Goal: Task Accomplishment & Management: Manage account settings

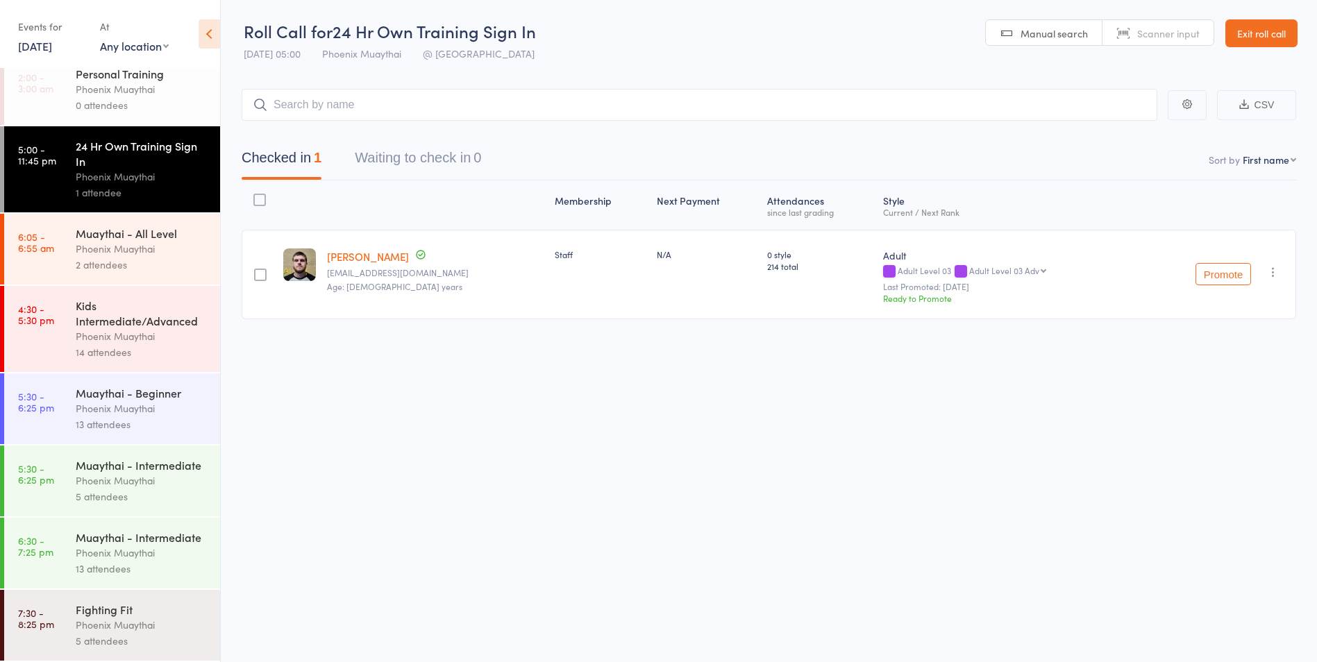
scroll to position [44, 0]
click at [124, 535] on div "Muaythai - Intermediate" at bounding box center [142, 537] width 133 height 15
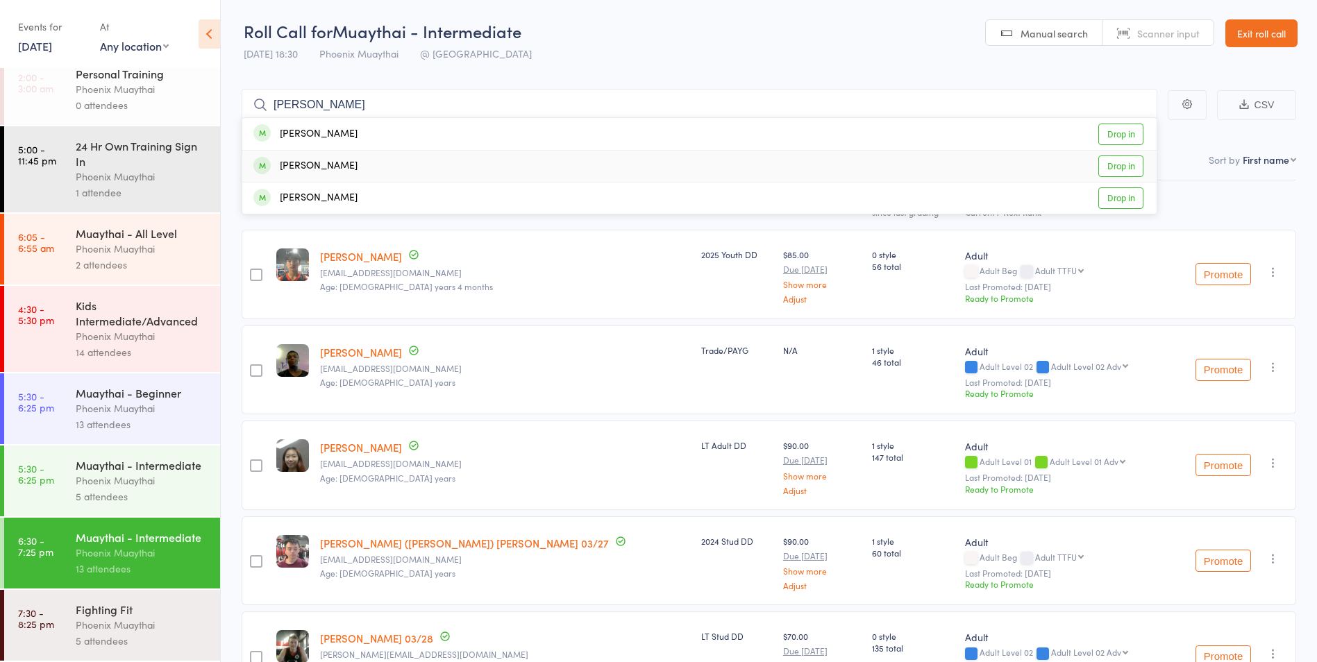
type input "scott"
click at [1123, 160] on link "Drop in" at bounding box center [1120, 167] width 45 height 22
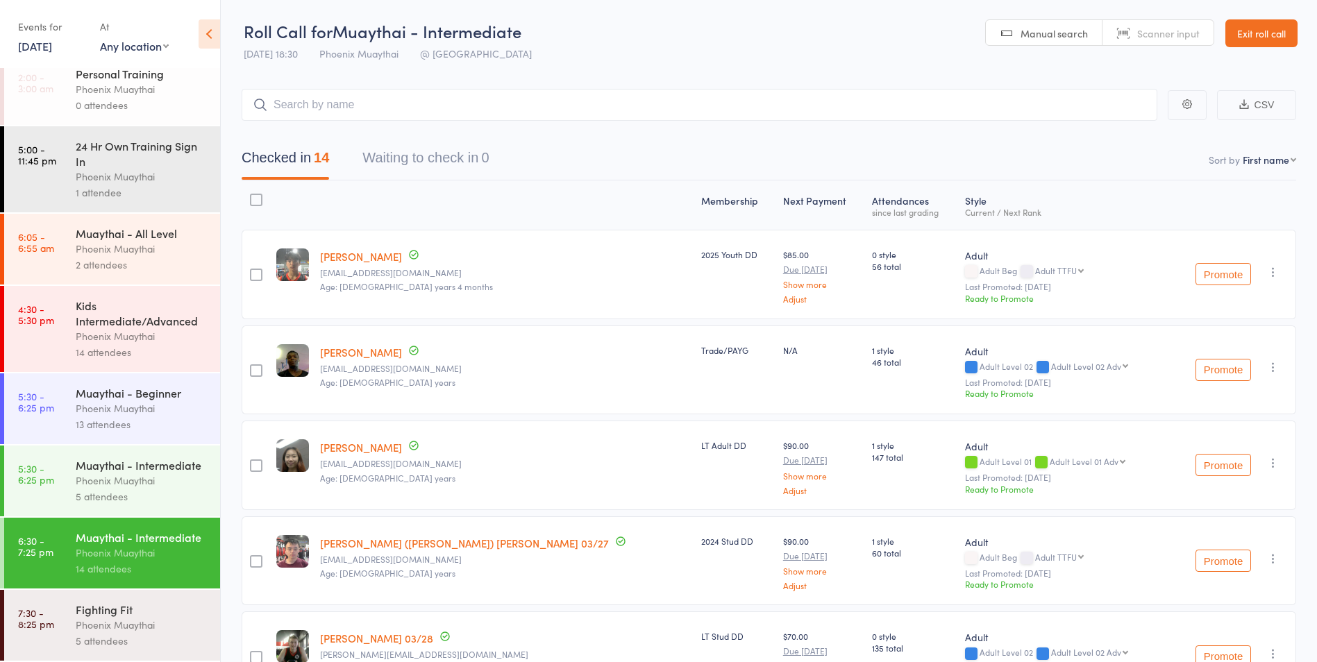
click at [117, 616] on div "Fighting Fit Phoenix Muaythai 5 attendees" at bounding box center [148, 625] width 144 height 71
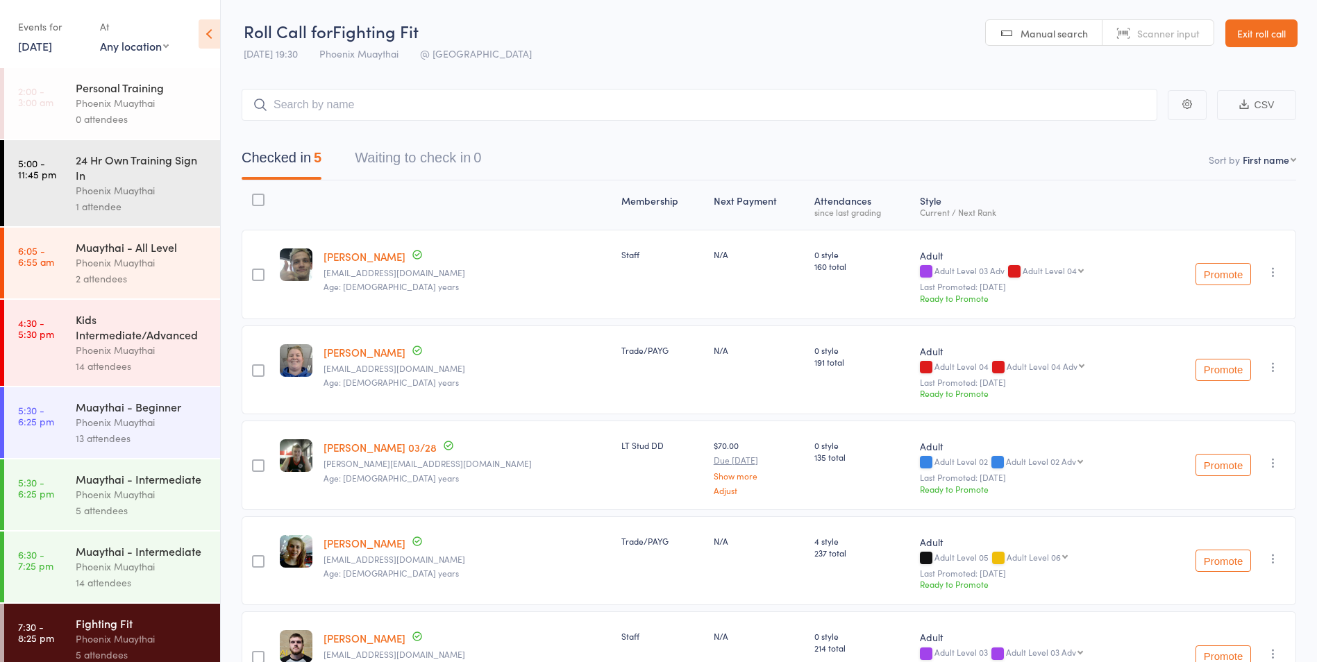
click at [1285, 40] on link "Exit roll call" at bounding box center [1261, 33] width 72 height 28
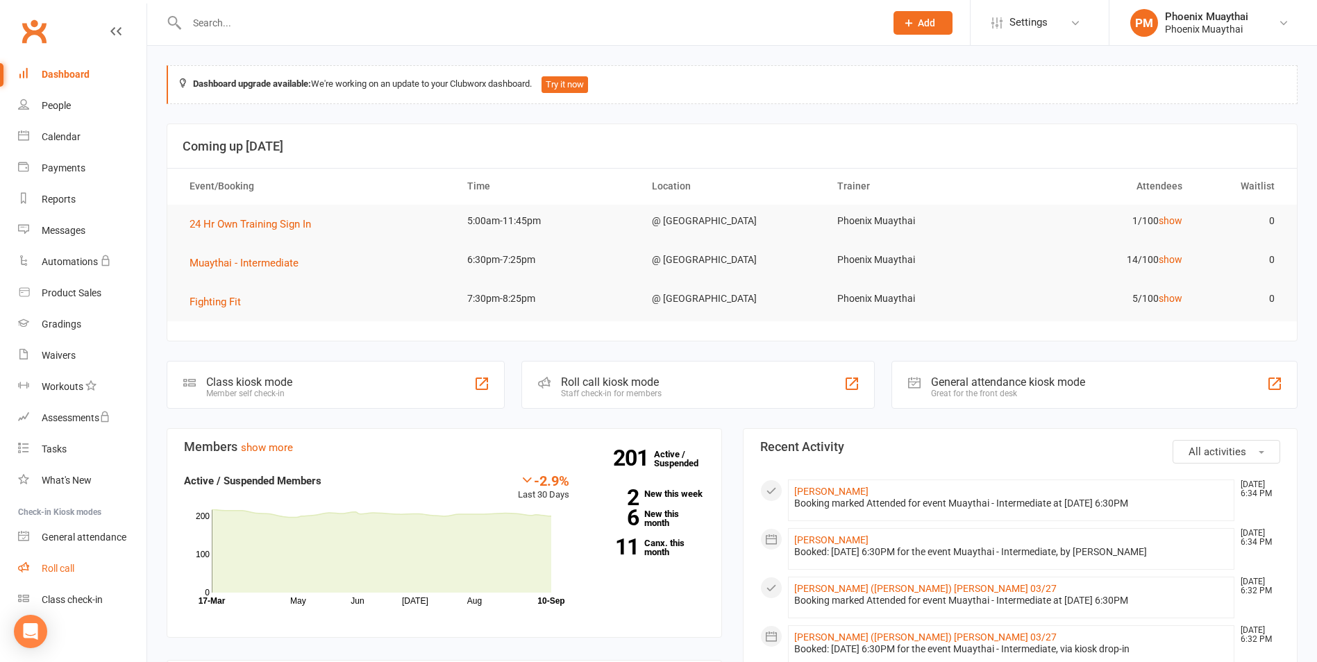
click at [55, 558] on link "Roll call" at bounding box center [82, 568] width 128 height 31
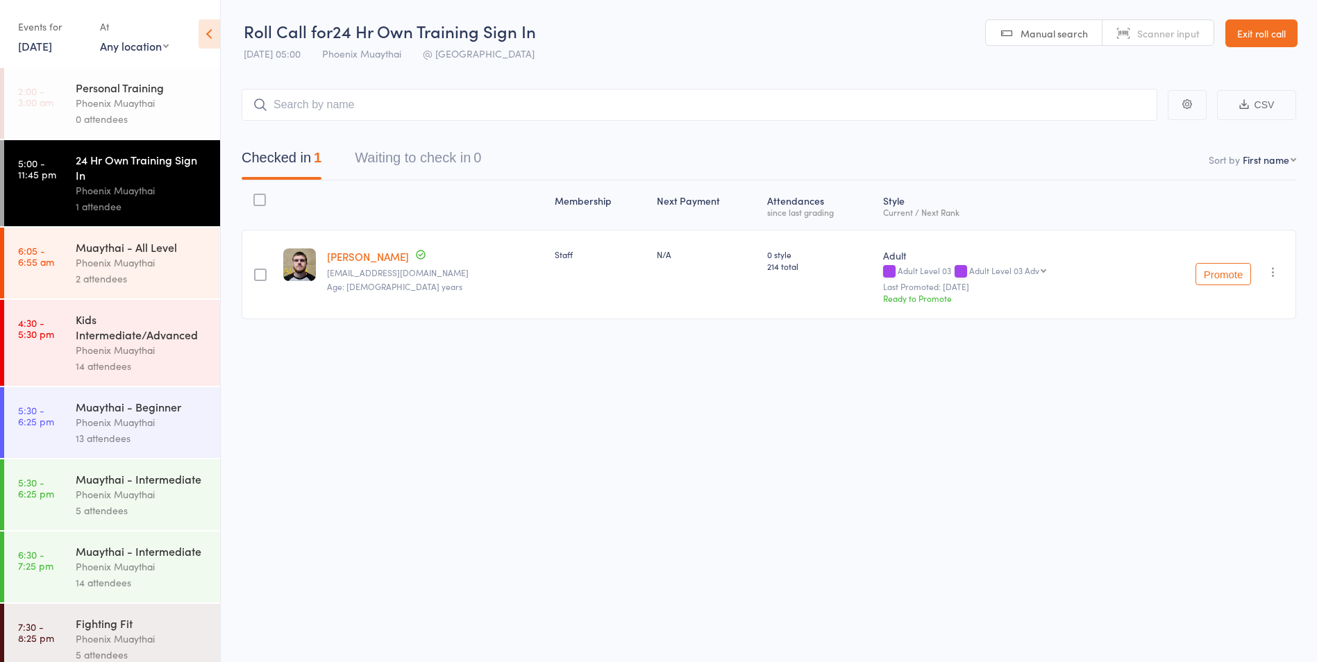
click at [1253, 35] on link "Exit roll call" at bounding box center [1261, 33] width 72 height 28
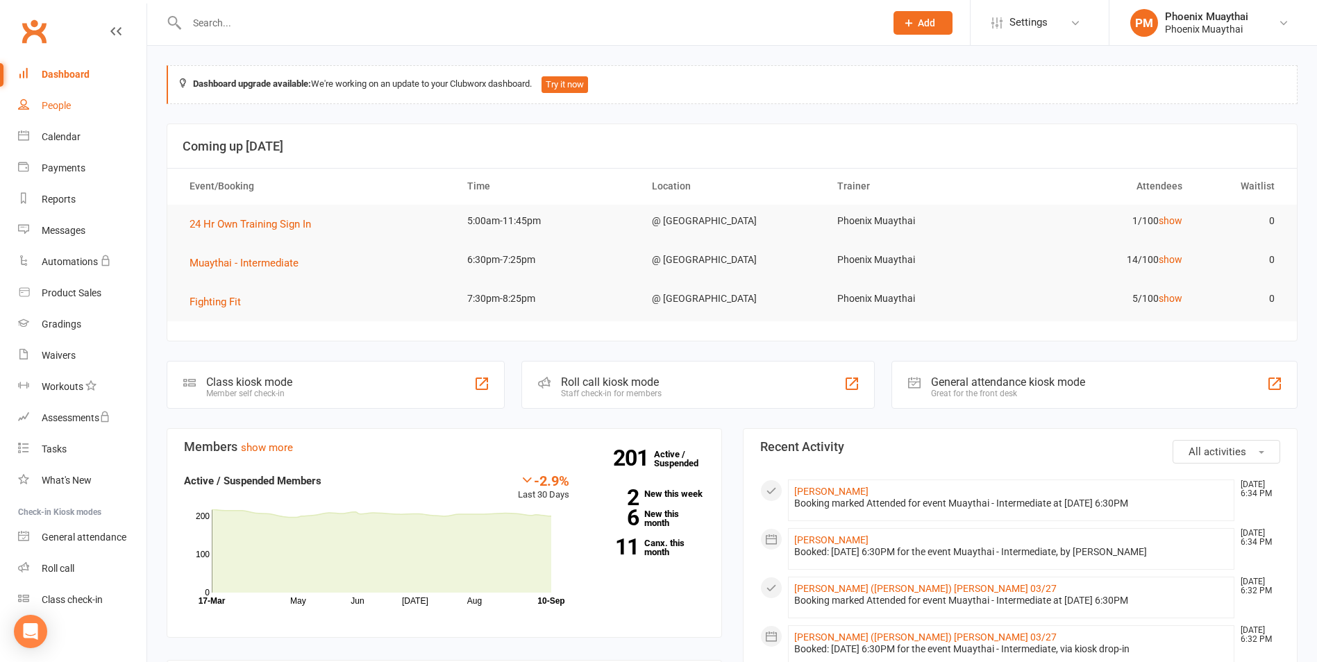
click at [82, 95] on link "People" at bounding box center [82, 105] width 128 height 31
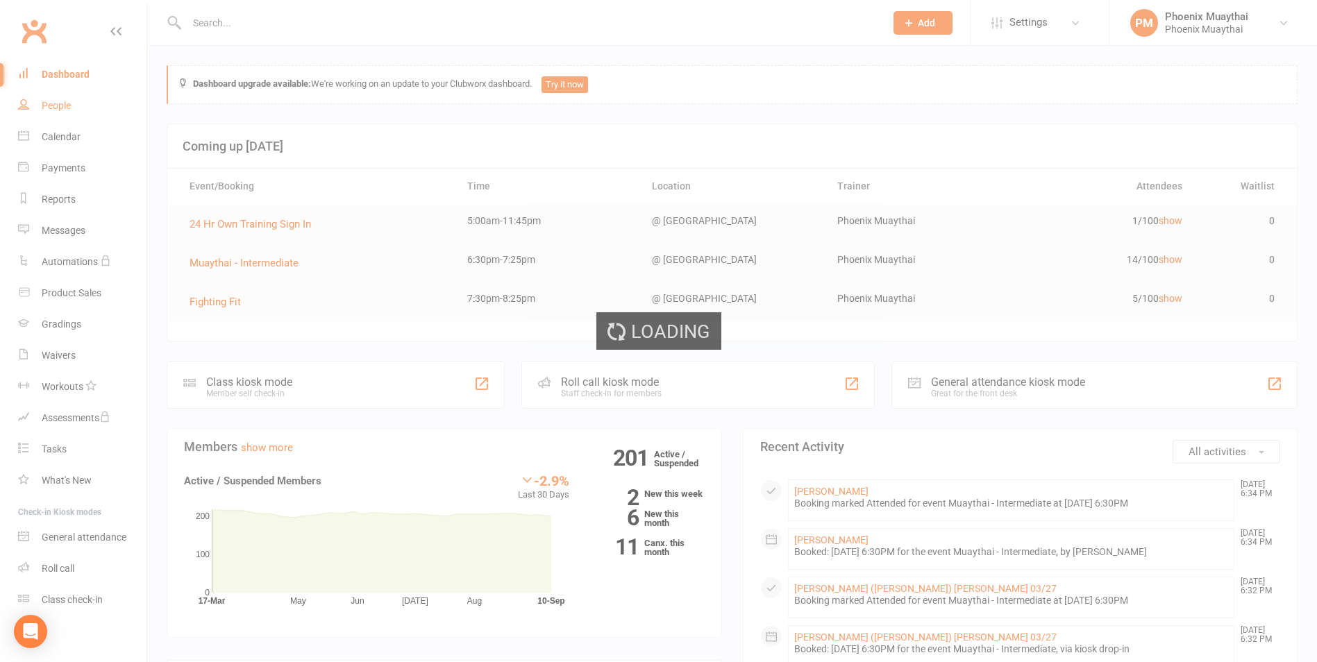
select select "100"
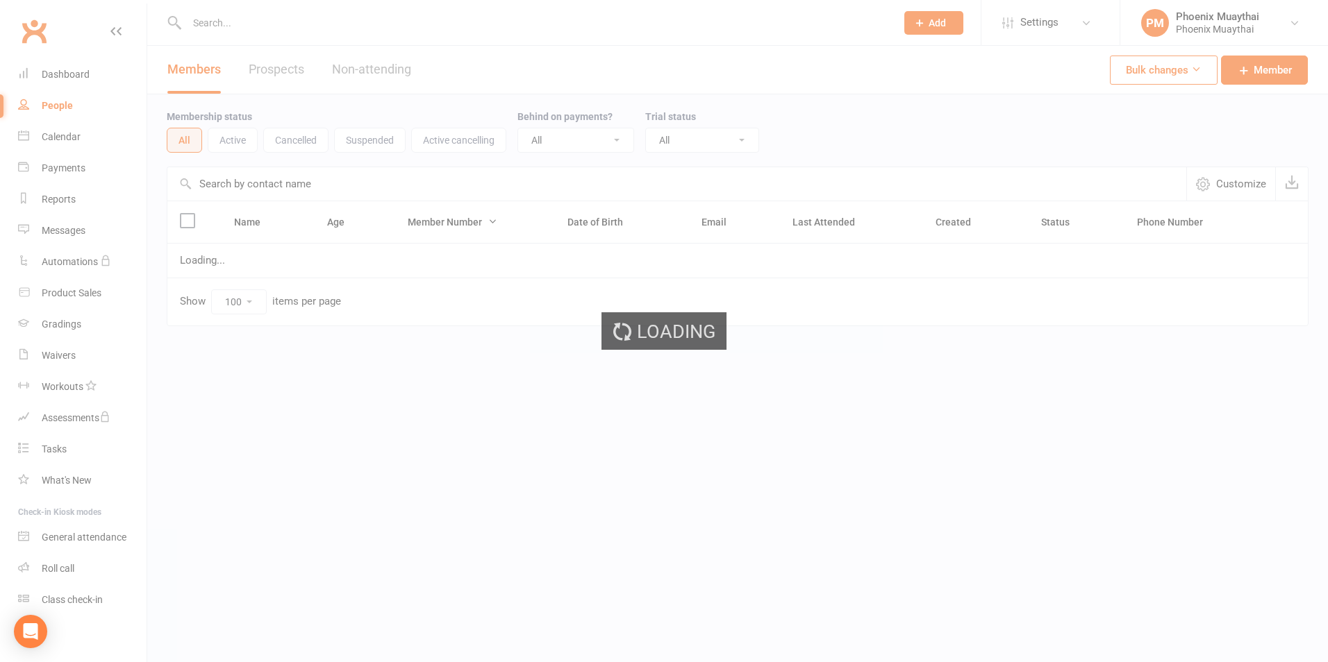
click at [261, 184] on input "text" at bounding box center [676, 183] width 1019 height 33
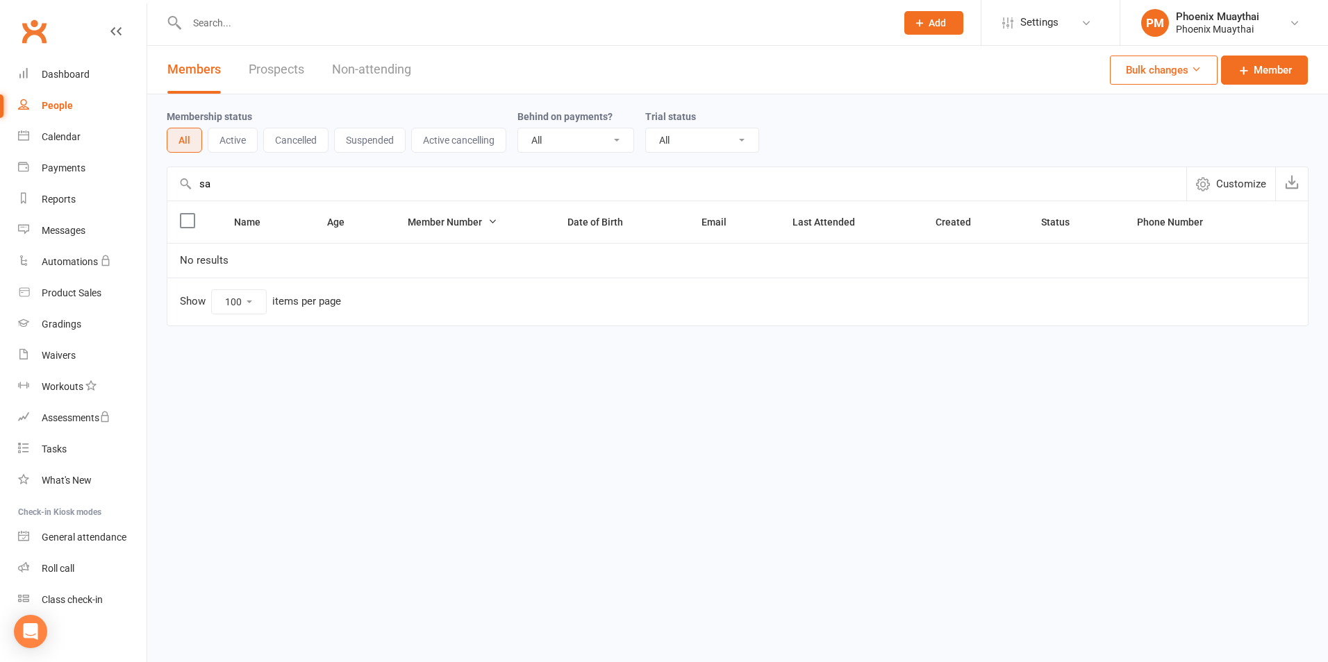
type input "s"
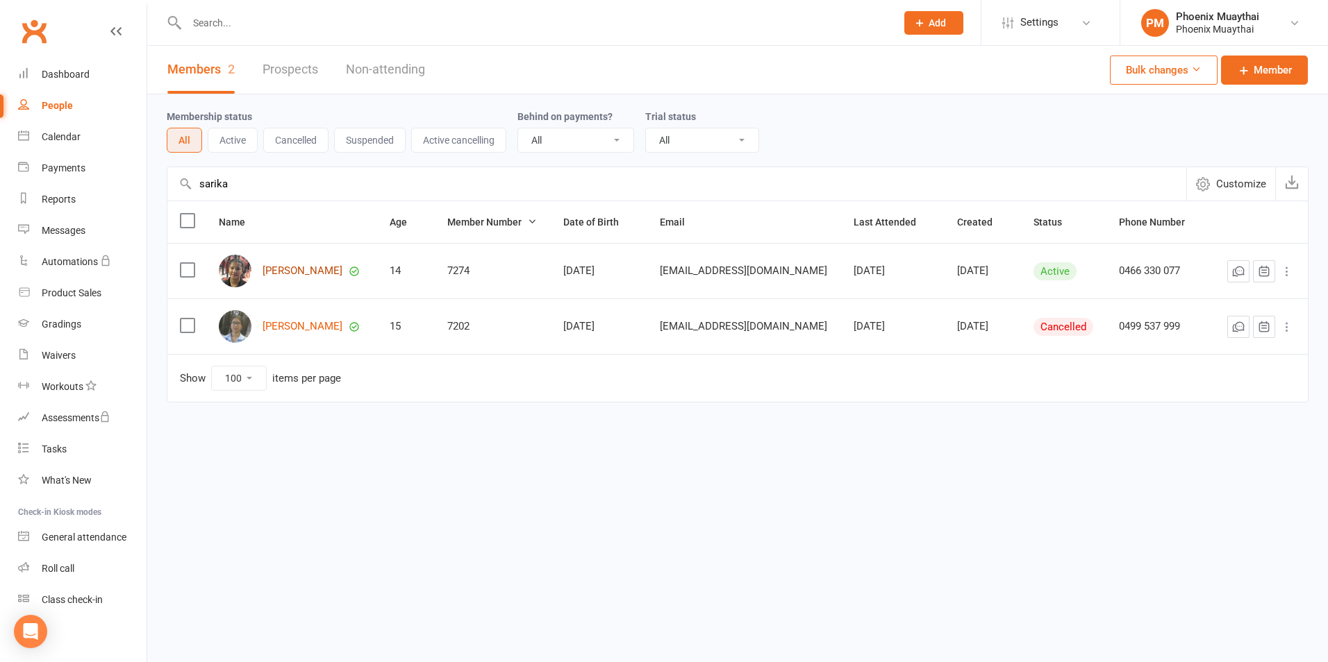
type input "sarika"
click at [286, 275] on link "Smarika Shrestha" at bounding box center [302, 271] width 80 height 12
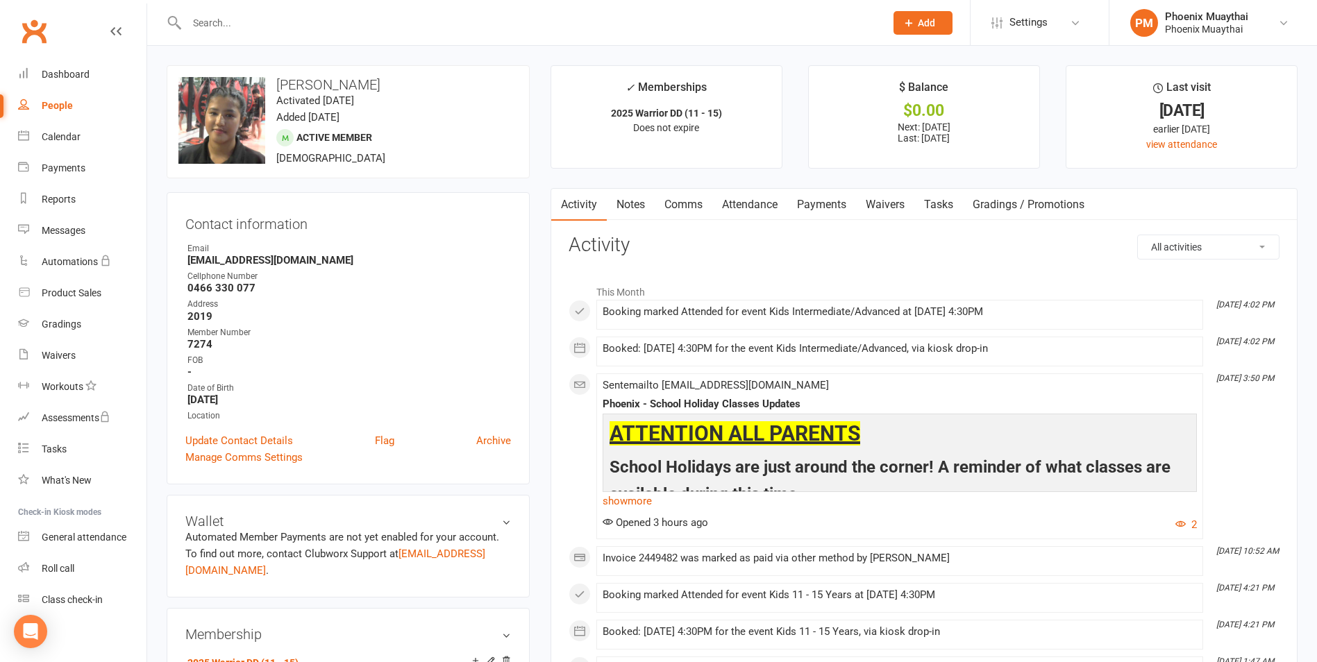
click at [887, 200] on link "Waivers" at bounding box center [885, 205] width 58 height 32
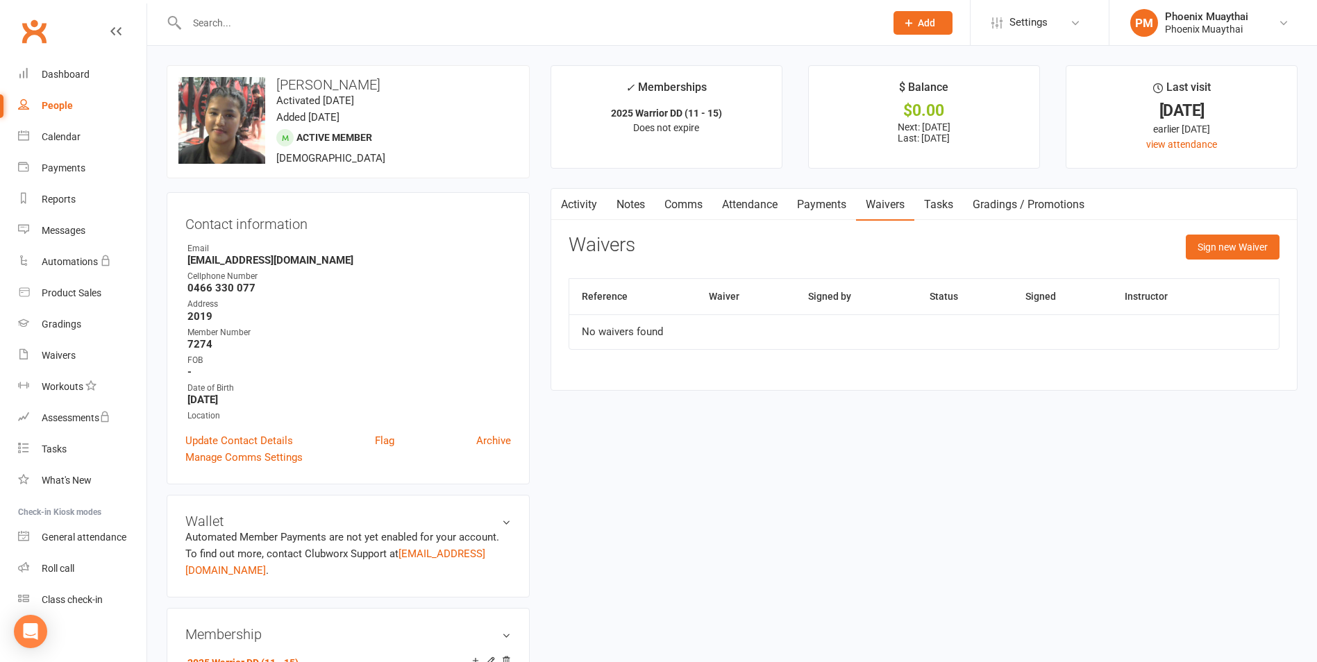
click at [836, 206] on link "Payments" at bounding box center [821, 205] width 69 height 32
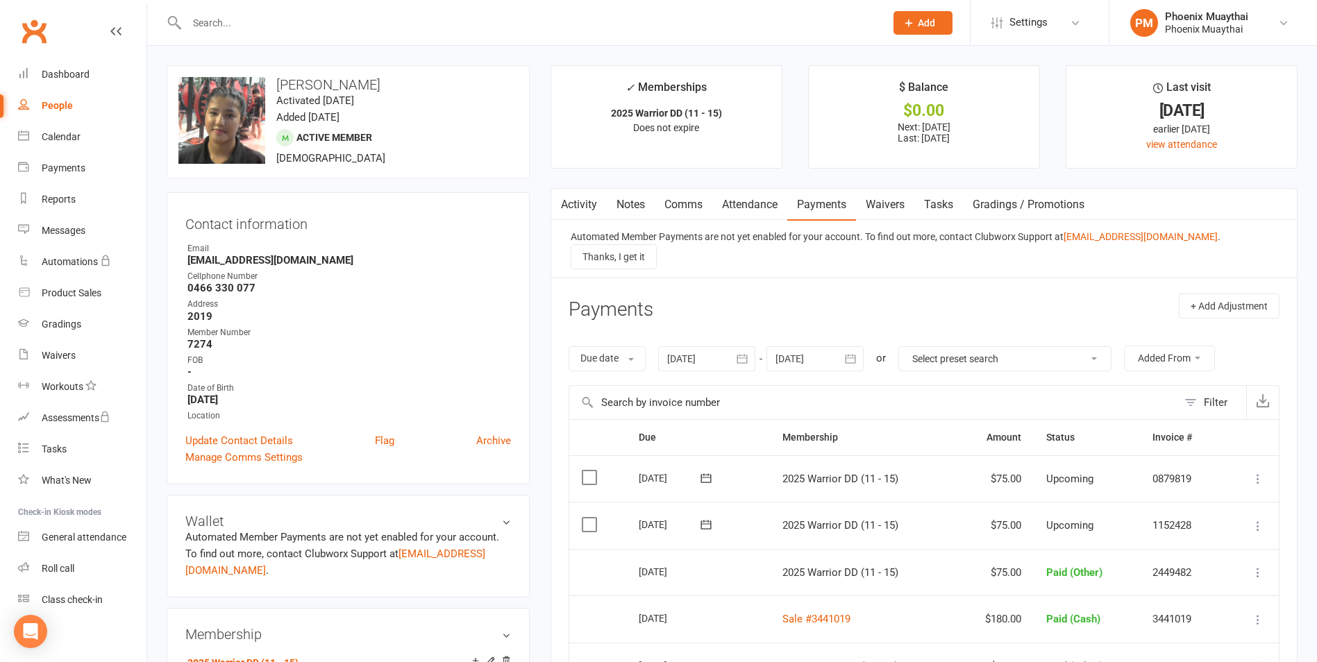
click at [696, 214] on link "Comms" at bounding box center [684, 205] width 58 height 32
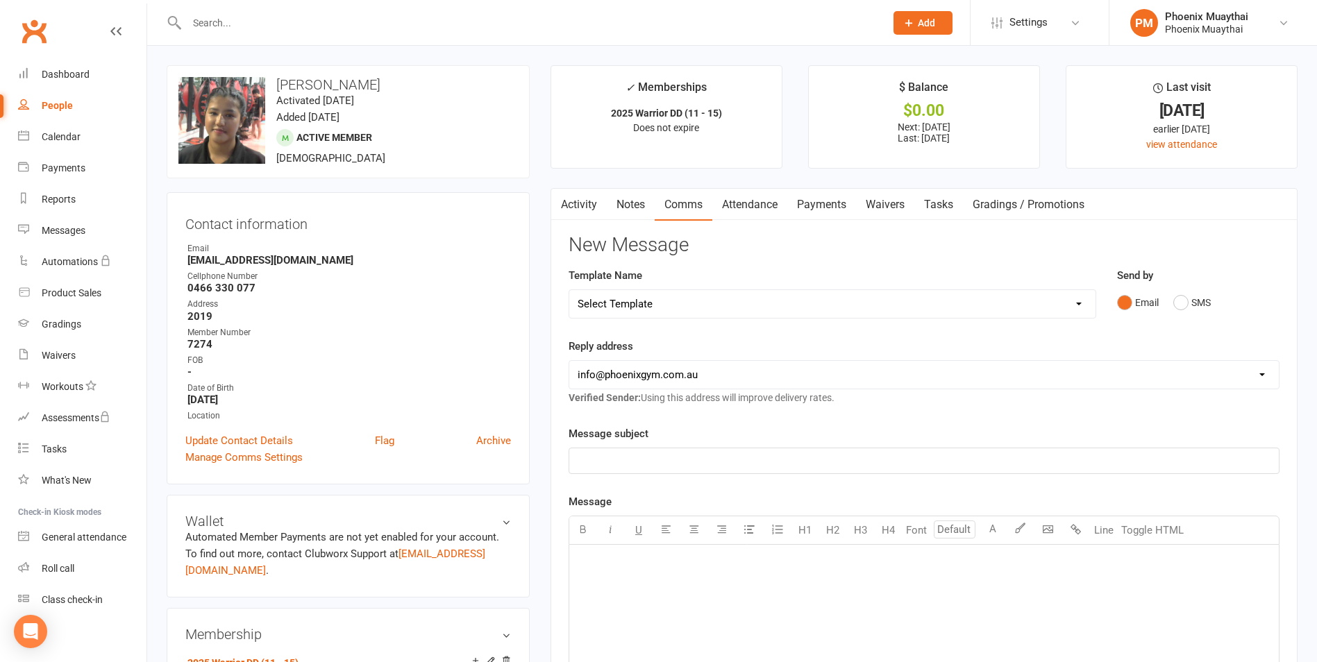
click at [669, 305] on select "Select Template [Email] Cancellation Confirmation - Member [Email] Cancellation…" at bounding box center [832, 304] width 526 height 28
click at [569, 290] on select "Select Template [Email] Cancellation Confirmation - Member [Email] Cancellation…" at bounding box center [832, 304] width 526 height 28
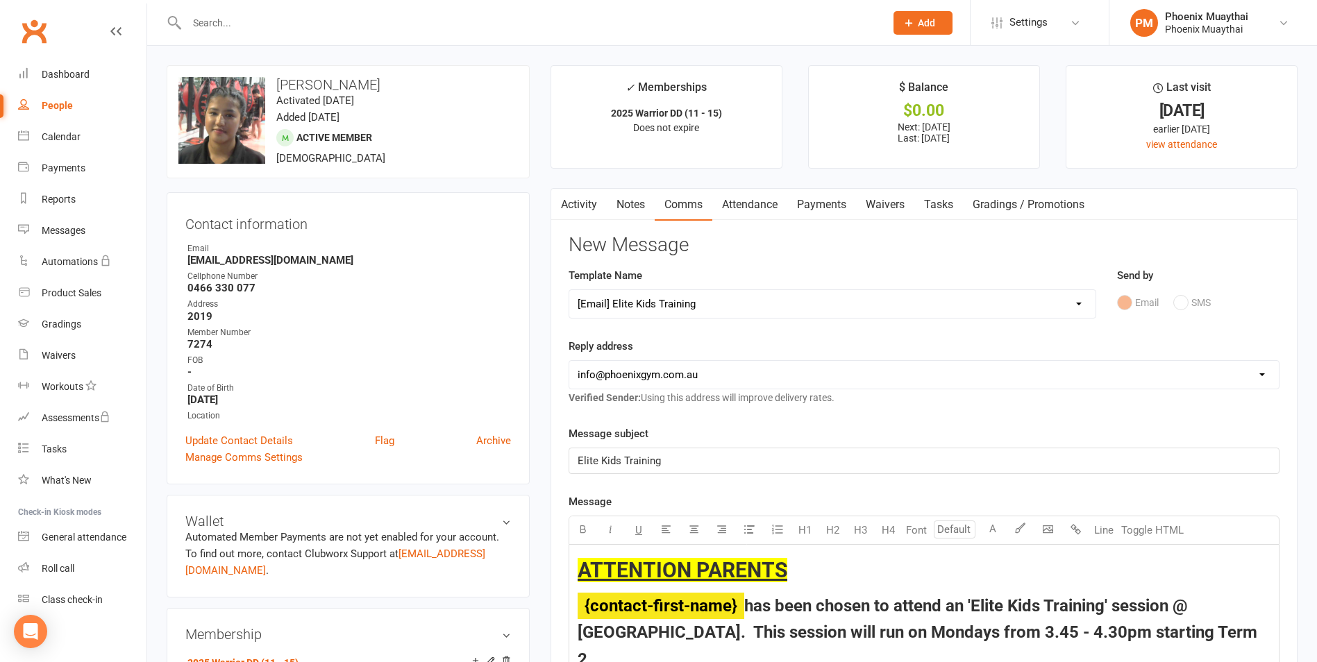
click at [657, 292] on select "Select Template [Email] Cancellation Confirmation - Member [Email] Cancellation…" at bounding box center [832, 304] width 526 height 28
click at [569, 290] on select "Select Template [Email] Cancellation Confirmation - Member [Email] Cancellation…" at bounding box center [832, 304] width 526 height 28
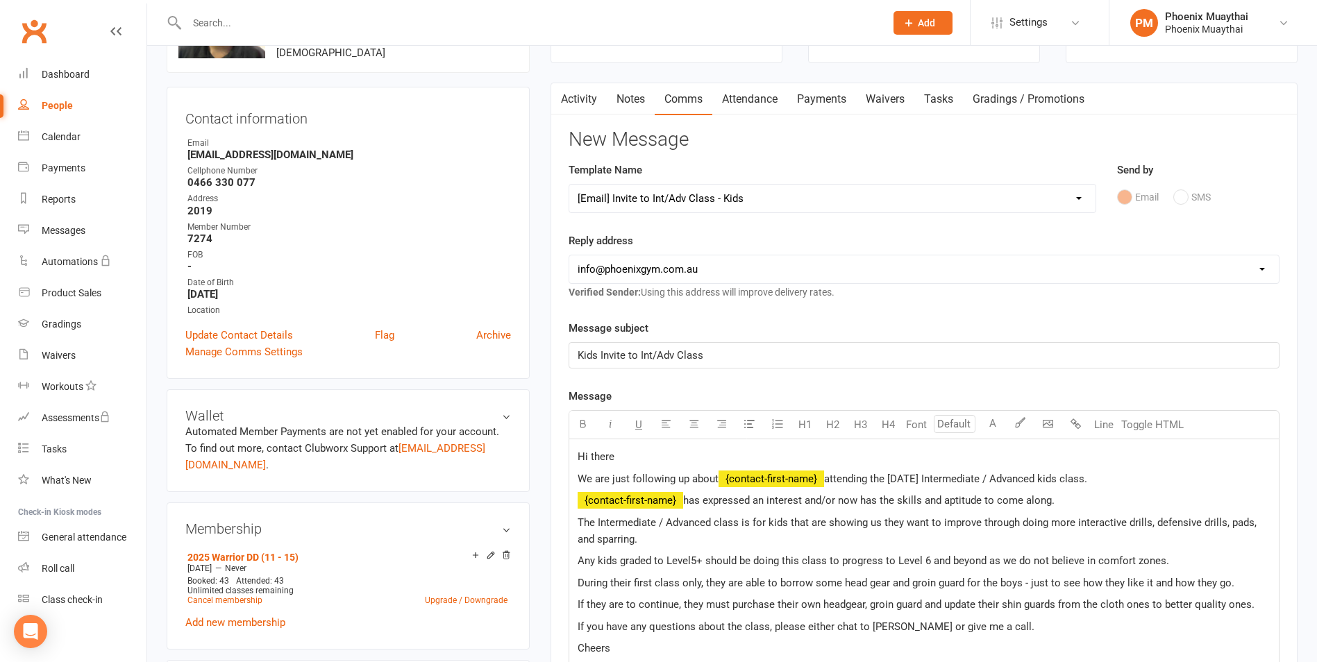
scroll to position [139, 0]
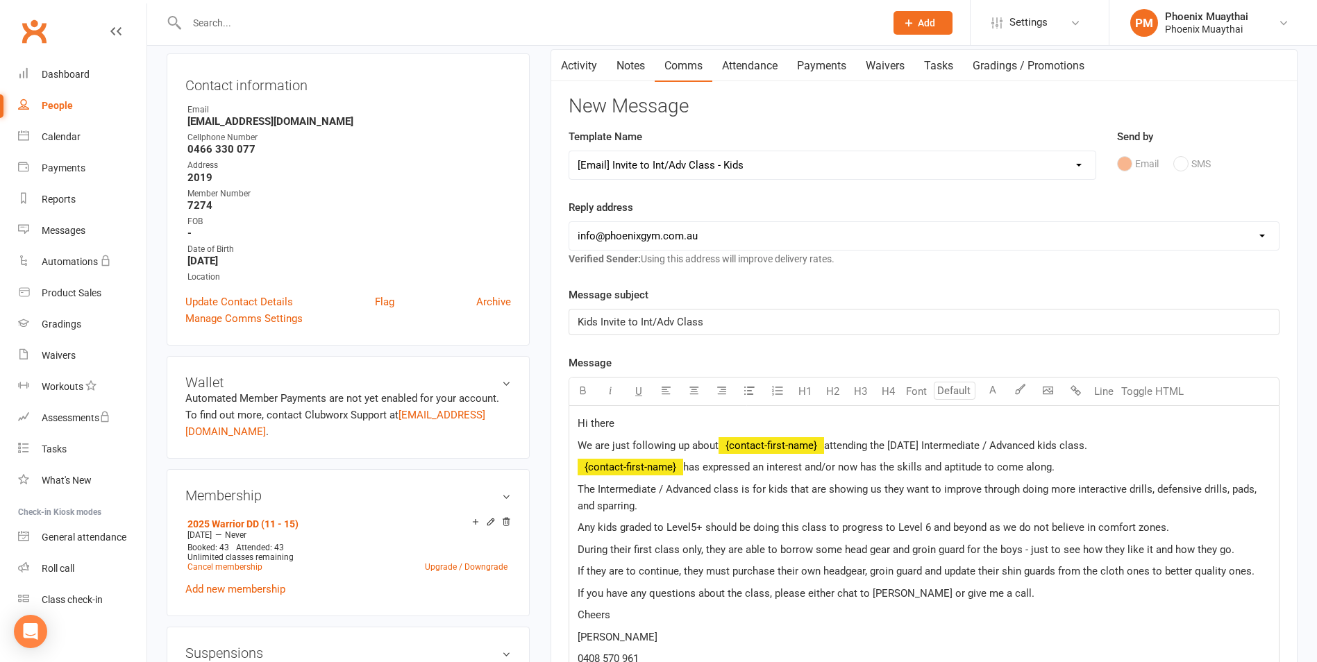
click at [715, 157] on select "Select Template [Email] Cancellation Confirmation - Member [Email] Cancellation…" at bounding box center [832, 165] width 526 height 28
select select "17"
click at [569, 151] on select "Select Template [Email] Cancellation Confirmation - Member [Email] Cancellation…" at bounding box center [832, 165] width 526 height 28
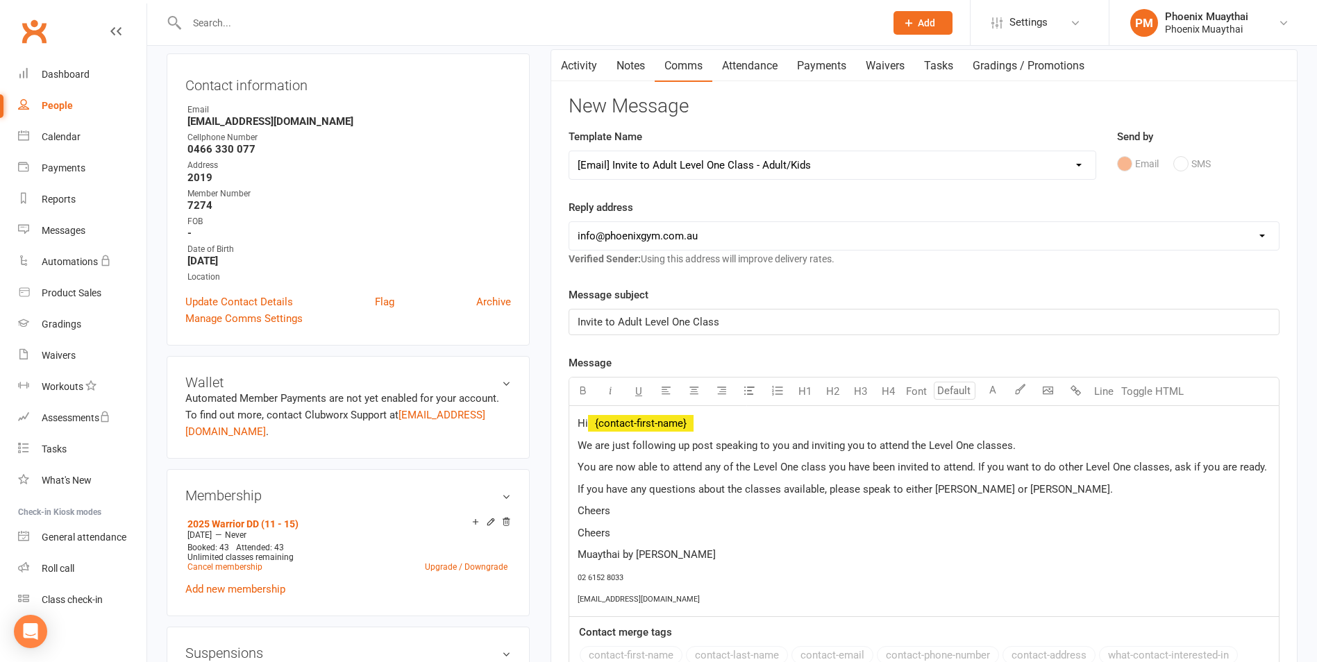
click at [683, 170] on select "Select Template [Email] Cancellation Confirmation - Member [Email] Cancellation…" at bounding box center [832, 165] width 526 height 28
click at [1281, 442] on div "Activity Notes Comms Attendance Payments Waivers Tasks Gradings / Promotions Au…" at bounding box center [924, 449] width 747 height 801
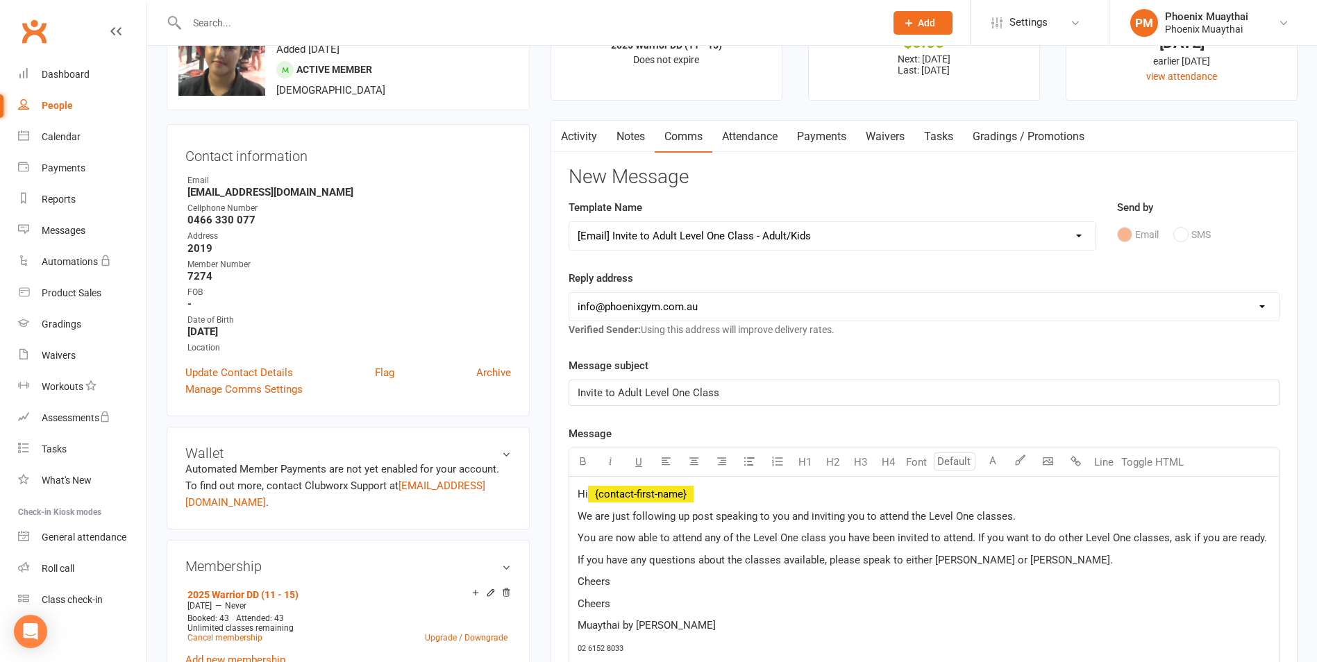
scroll to position [0, 0]
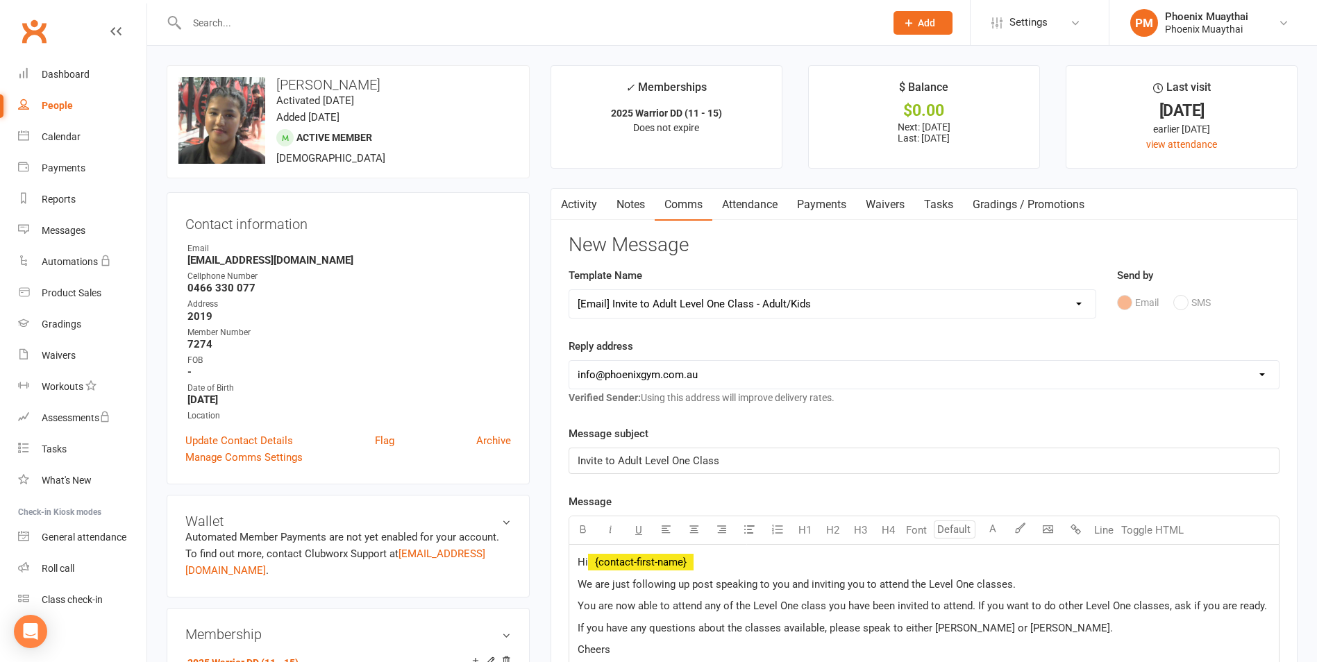
click at [1180, 304] on div "Email SMS" at bounding box center [1198, 303] width 162 height 26
drag, startPoint x: 1180, startPoint y: 304, endPoint x: 1135, endPoint y: 304, distance: 44.4
click at [1135, 304] on div "Email SMS" at bounding box center [1198, 303] width 162 height 26
click at [246, 16] on input "text" at bounding box center [529, 22] width 693 height 19
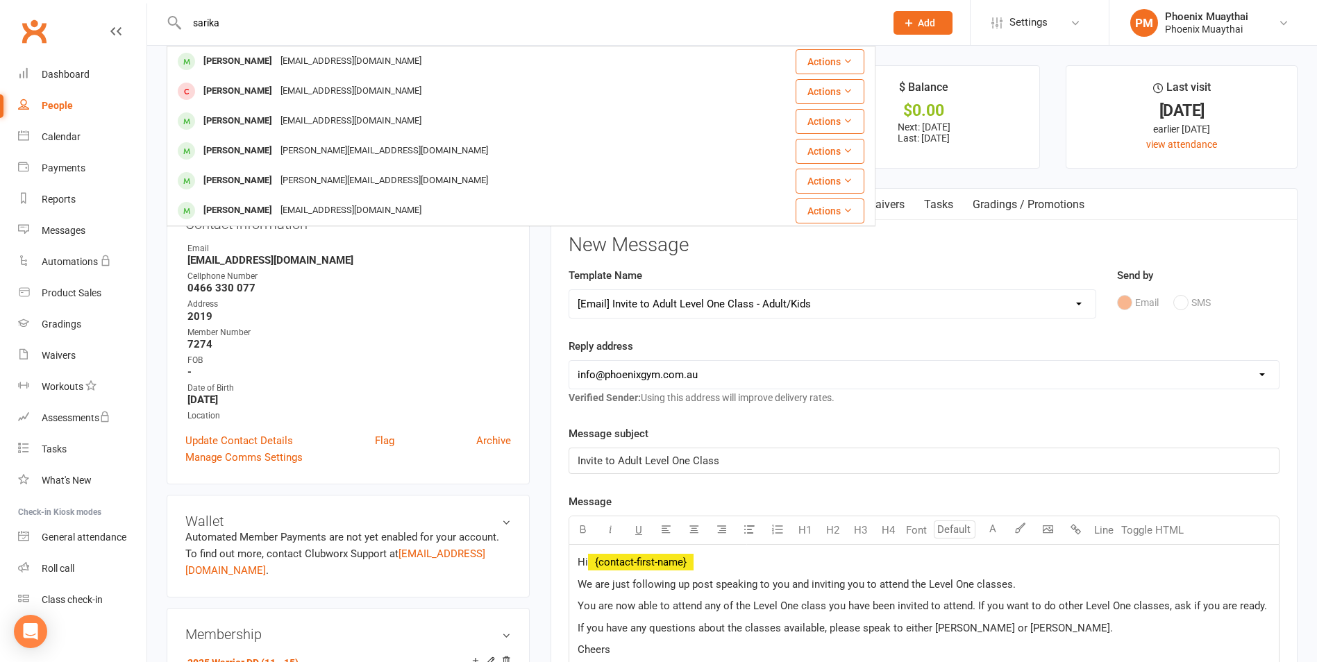
type input "sarika"
click at [81, 110] on link "People" at bounding box center [82, 105] width 128 height 31
select select "100"
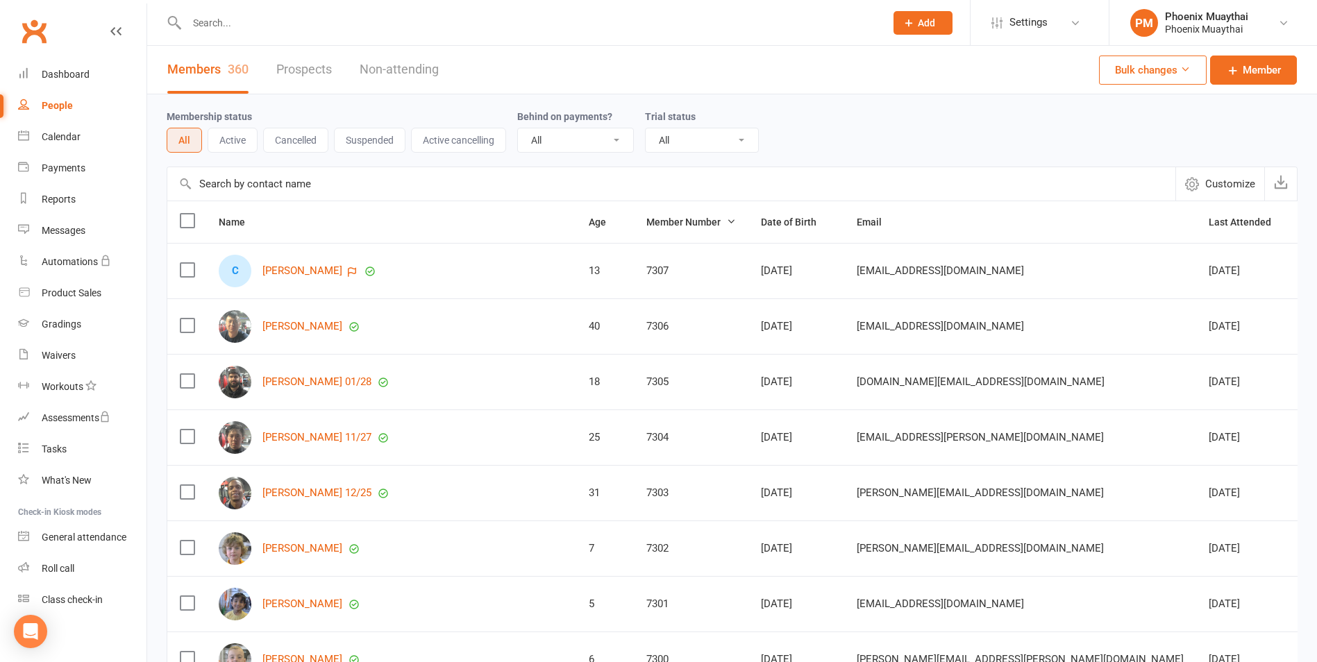
click at [260, 181] on input "text" at bounding box center [671, 183] width 1008 height 33
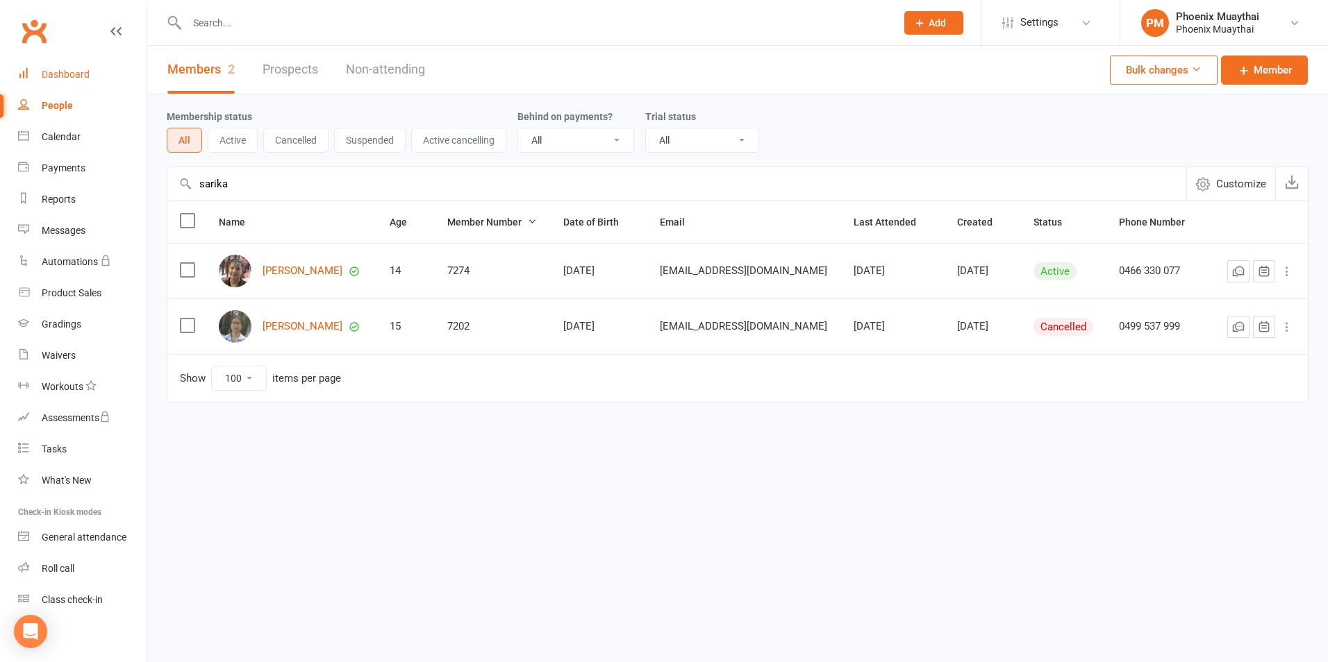
type input "sarika"
click at [84, 83] on link "Dashboard" at bounding box center [82, 74] width 128 height 31
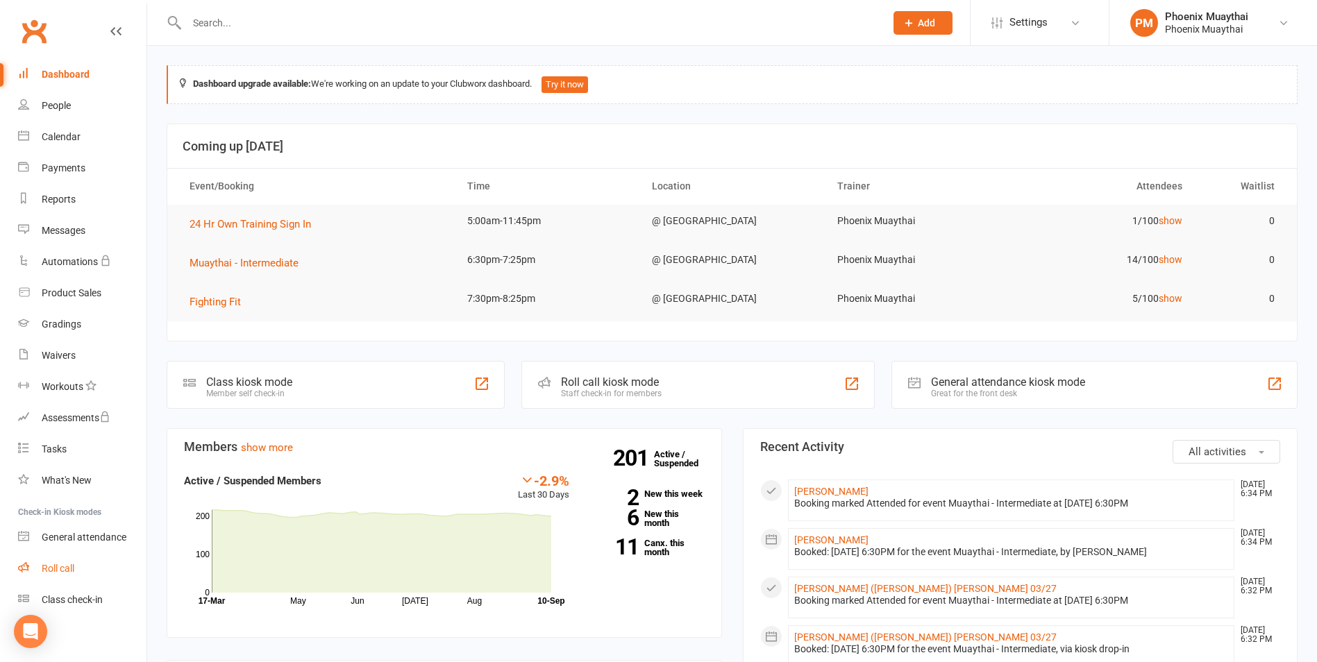
click at [74, 577] on link "Roll call" at bounding box center [82, 568] width 128 height 31
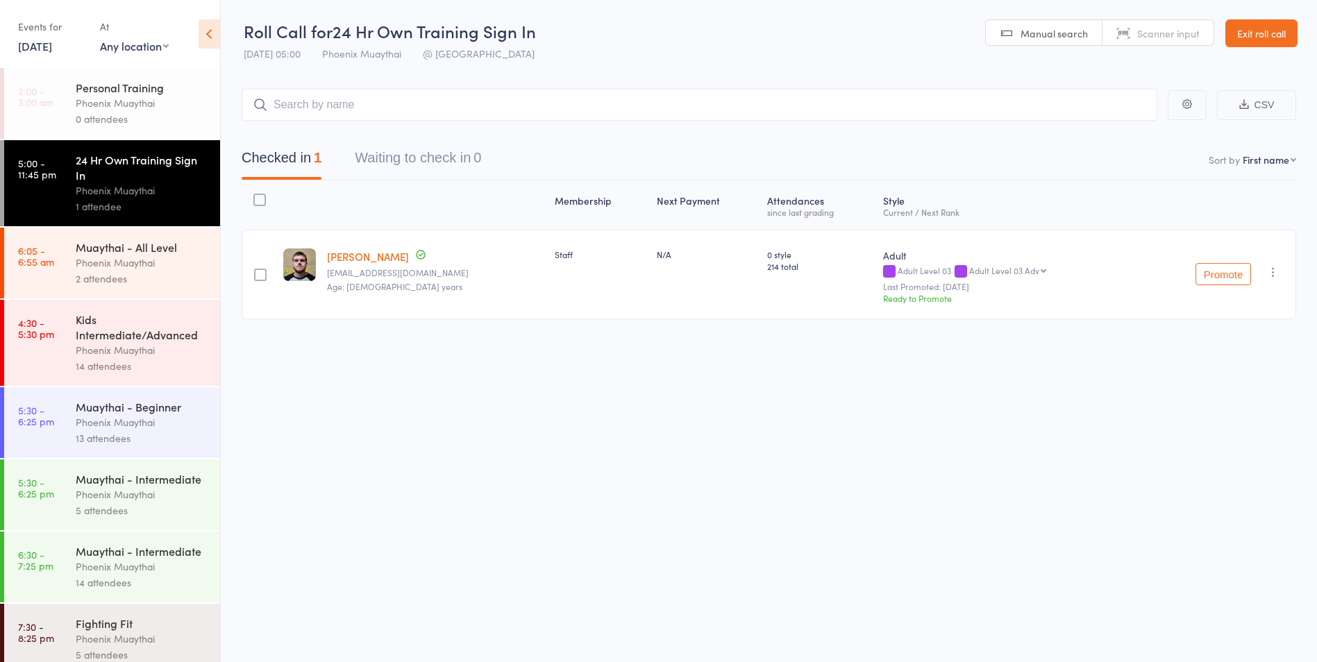
click at [1277, 39] on link "Exit roll call" at bounding box center [1261, 33] width 72 height 28
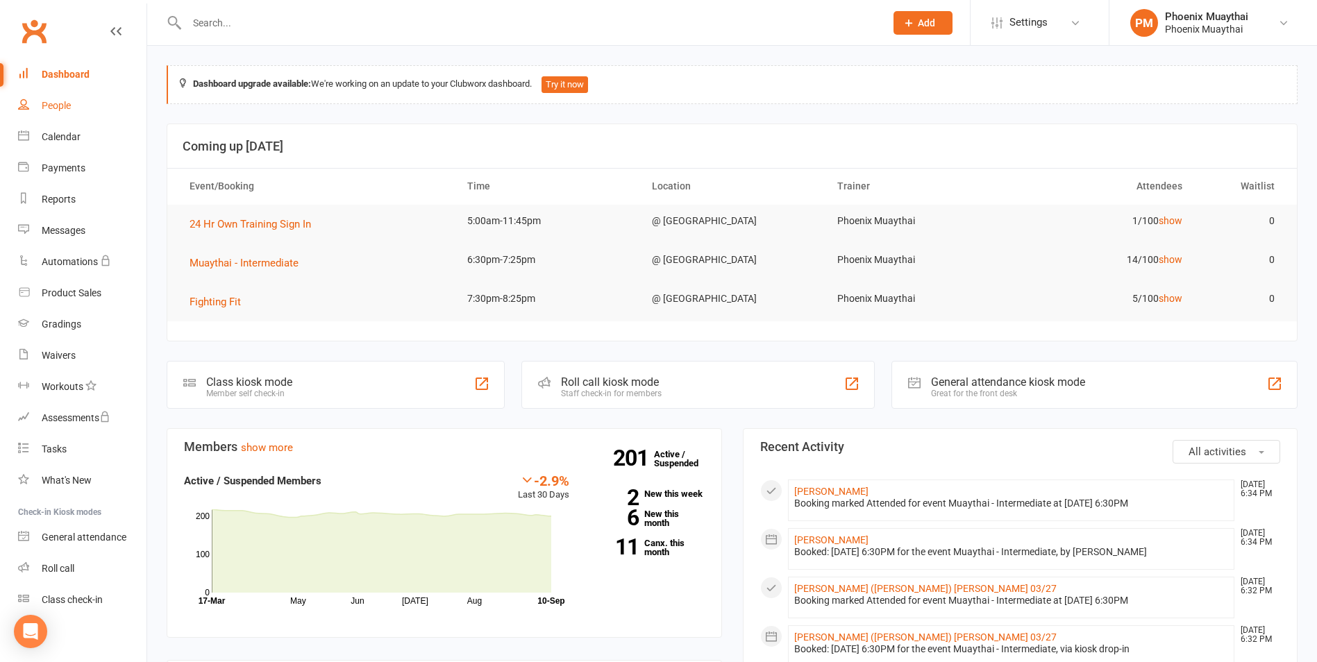
click at [32, 101] on link "People" at bounding box center [82, 105] width 128 height 31
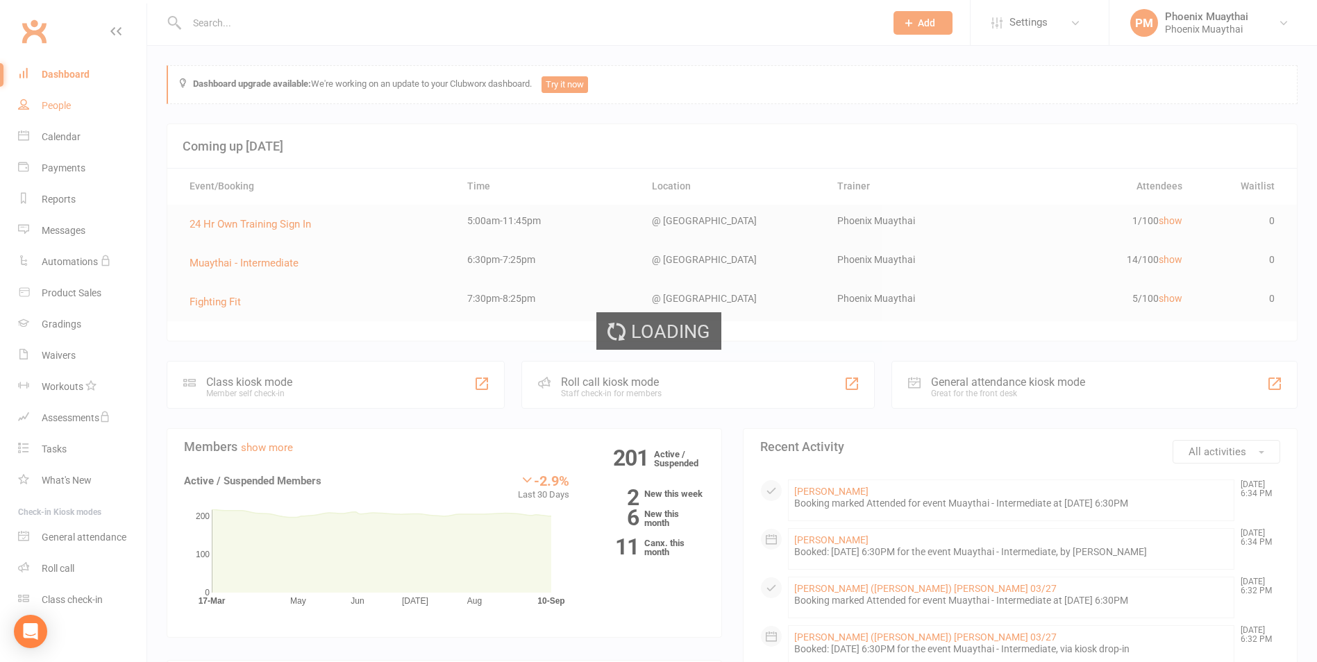
select select "100"
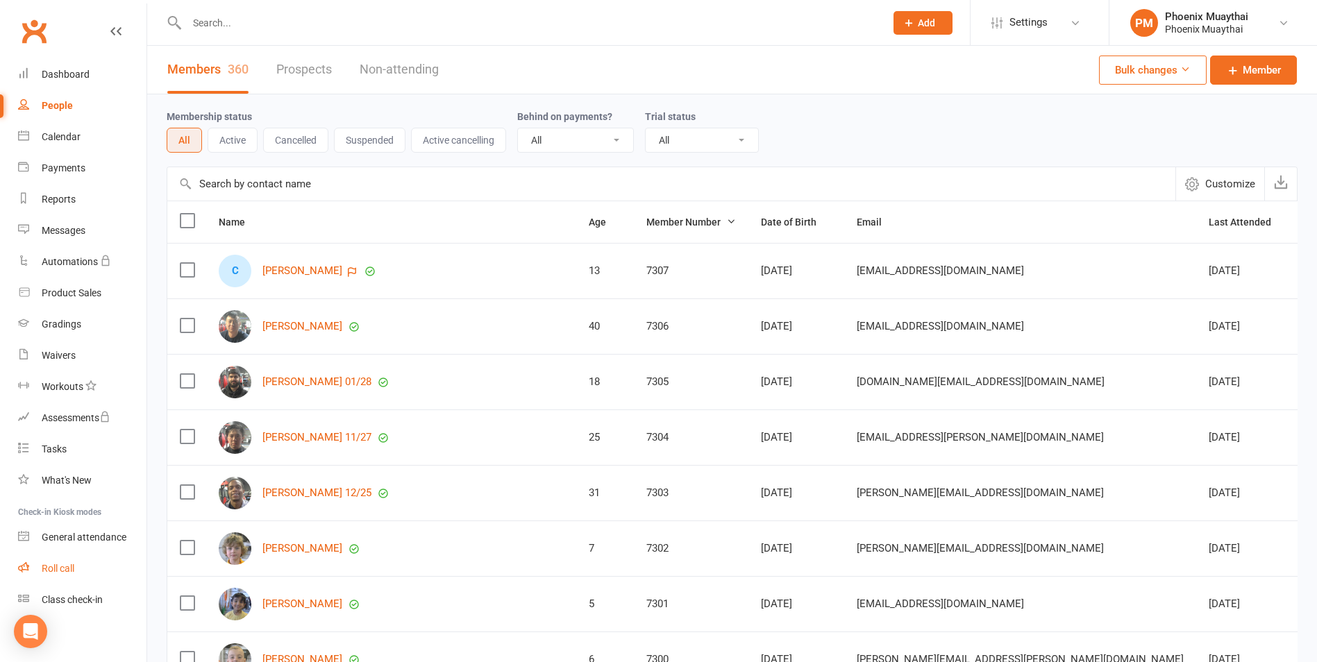
click at [92, 580] on link "Roll call" at bounding box center [82, 568] width 128 height 31
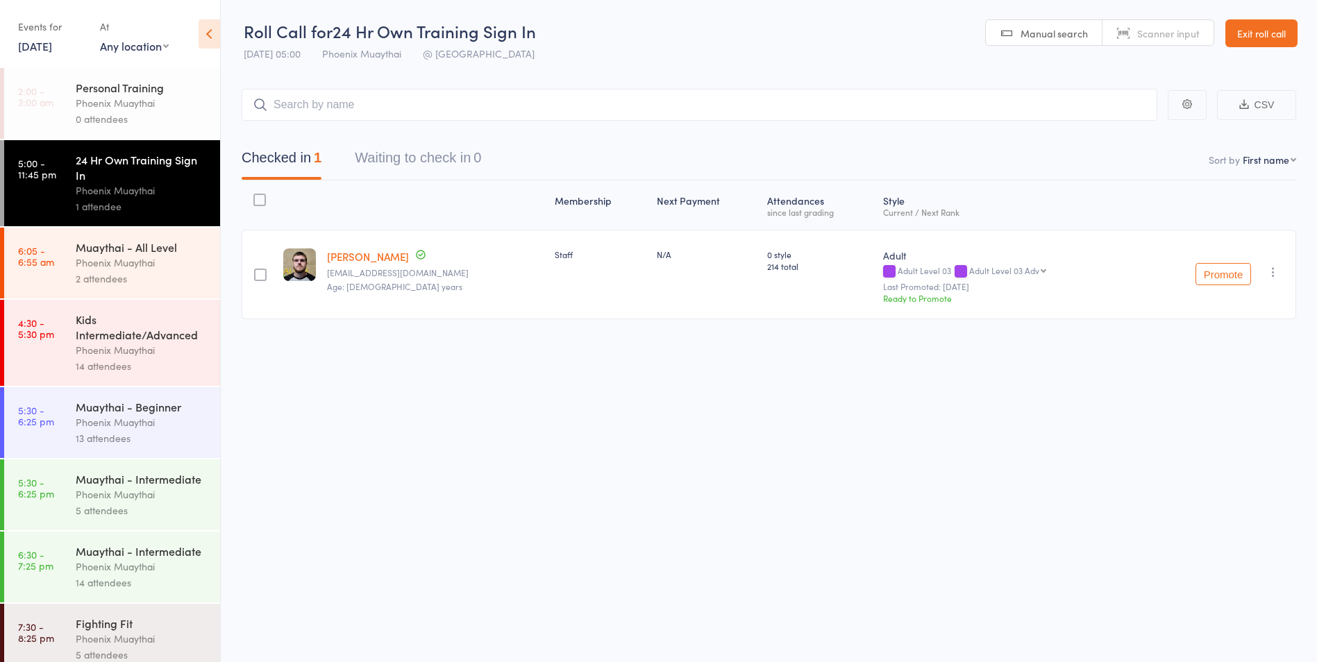
click at [1280, 24] on link "Exit roll call" at bounding box center [1261, 33] width 72 height 28
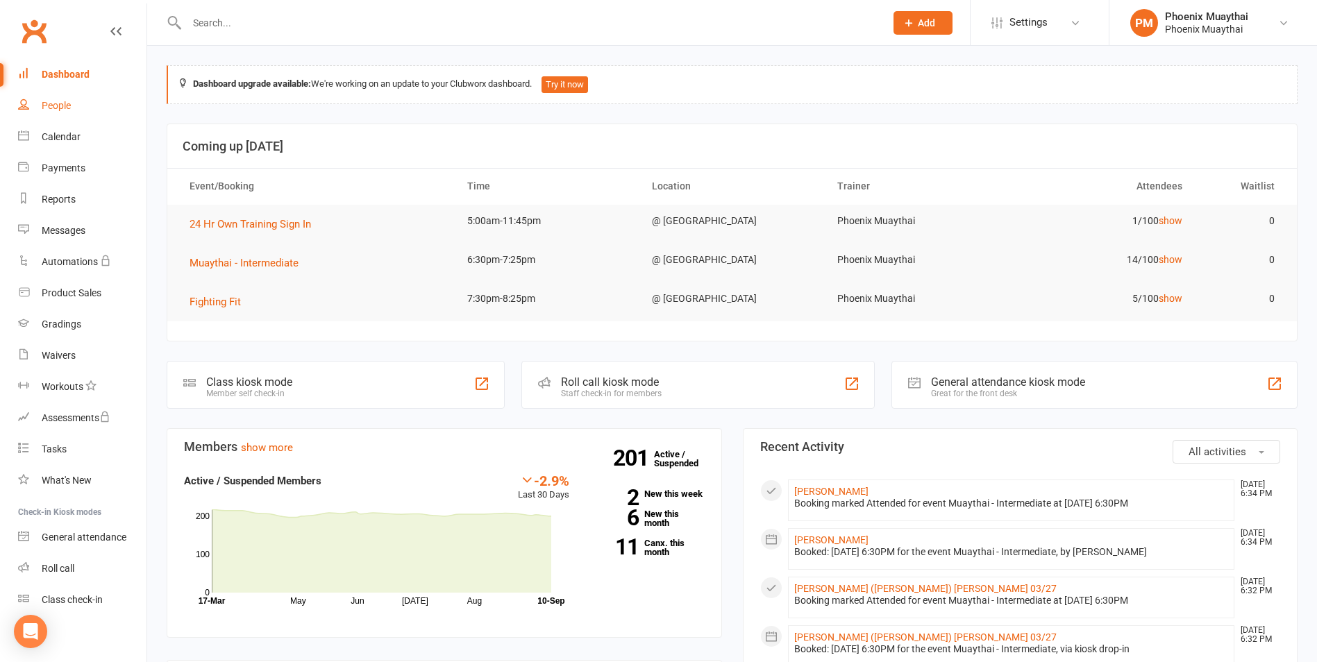
click at [49, 112] on link "People" at bounding box center [82, 105] width 128 height 31
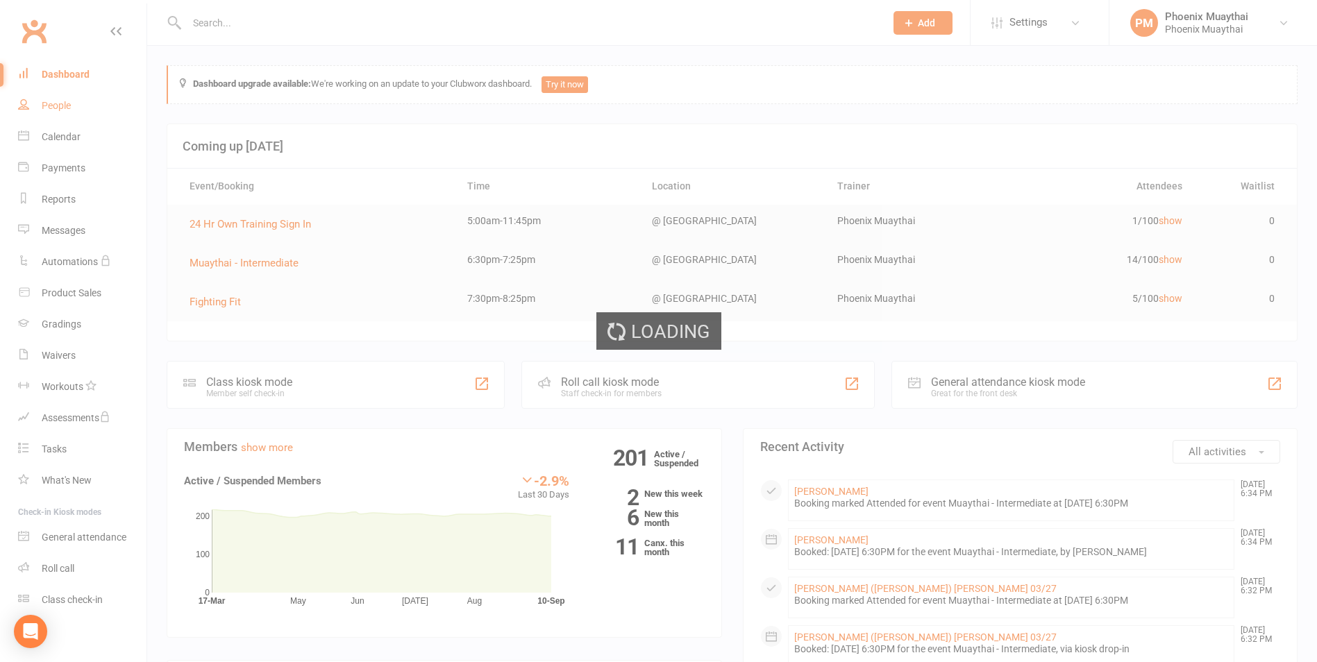
select select "100"
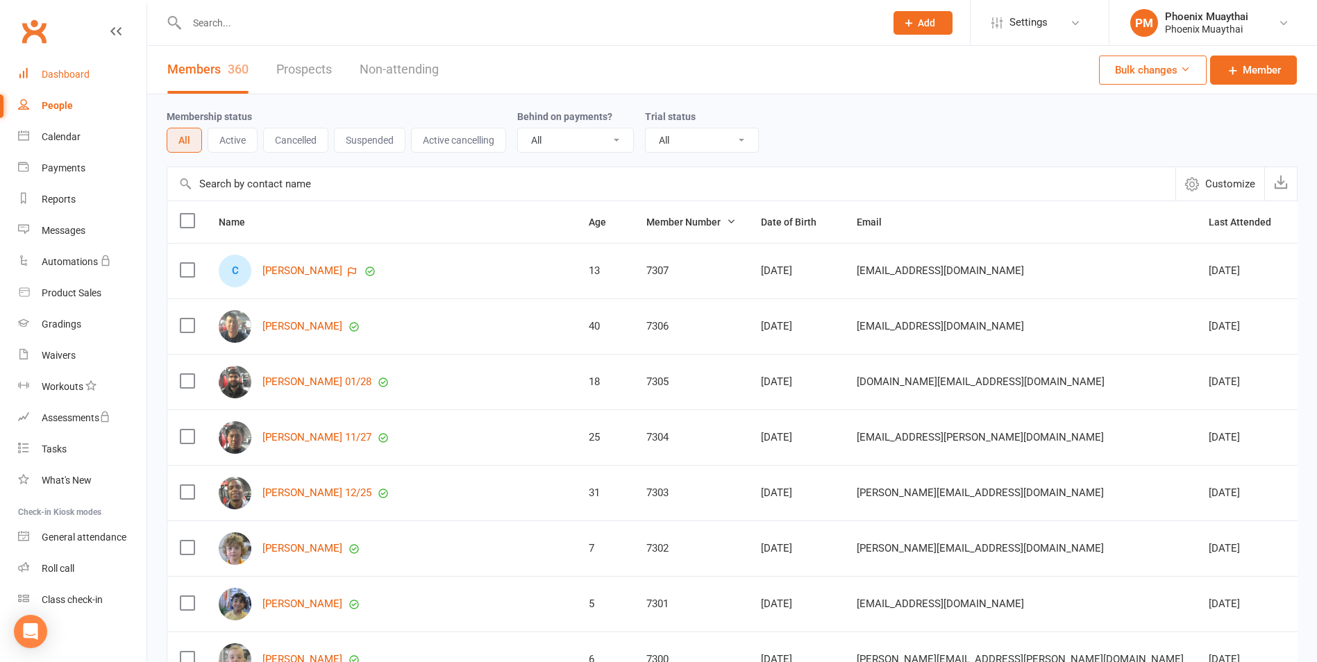
click at [116, 76] on link "Dashboard" at bounding box center [82, 74] width 128 height 31
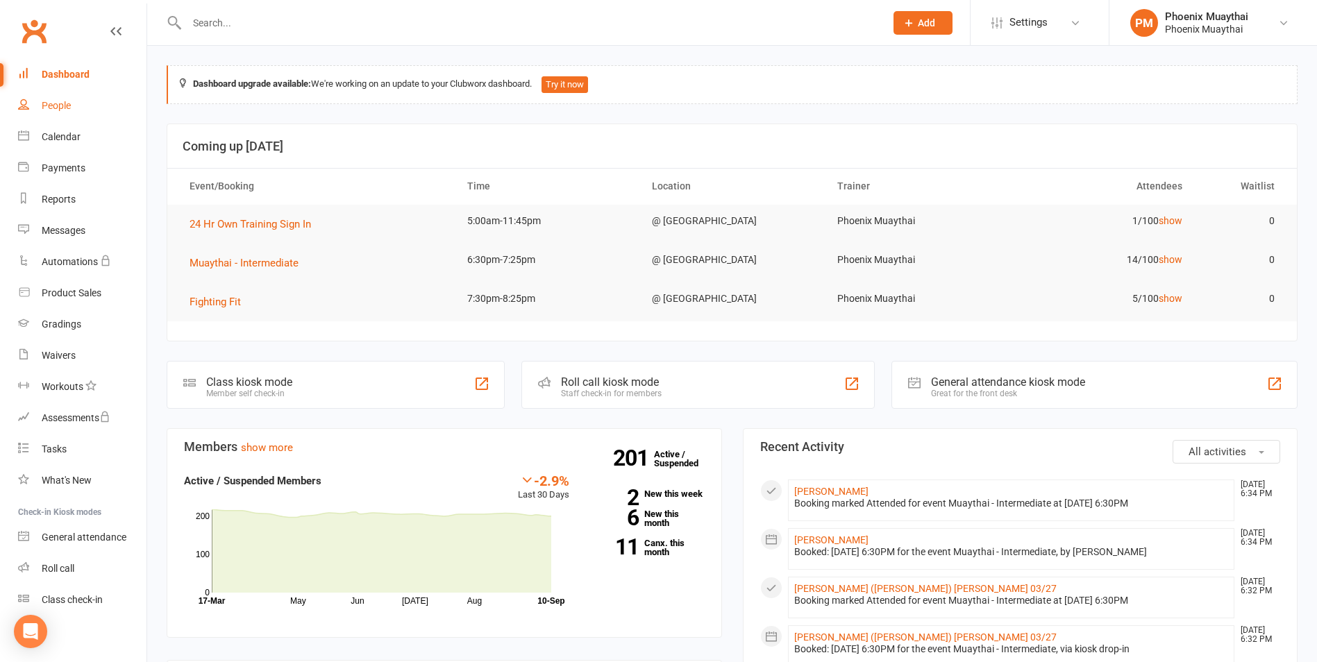
click at [38, 105] on link "People" at bounding box center [82, 105] width 128 height 31
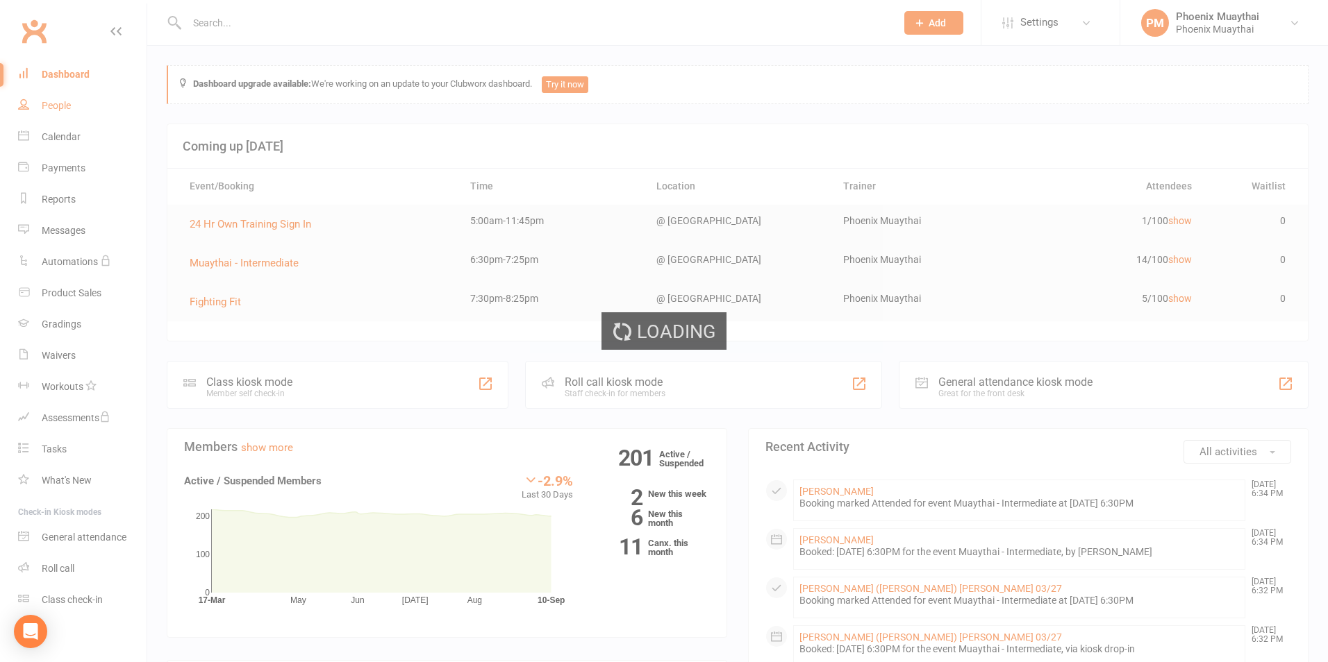
select select "100"
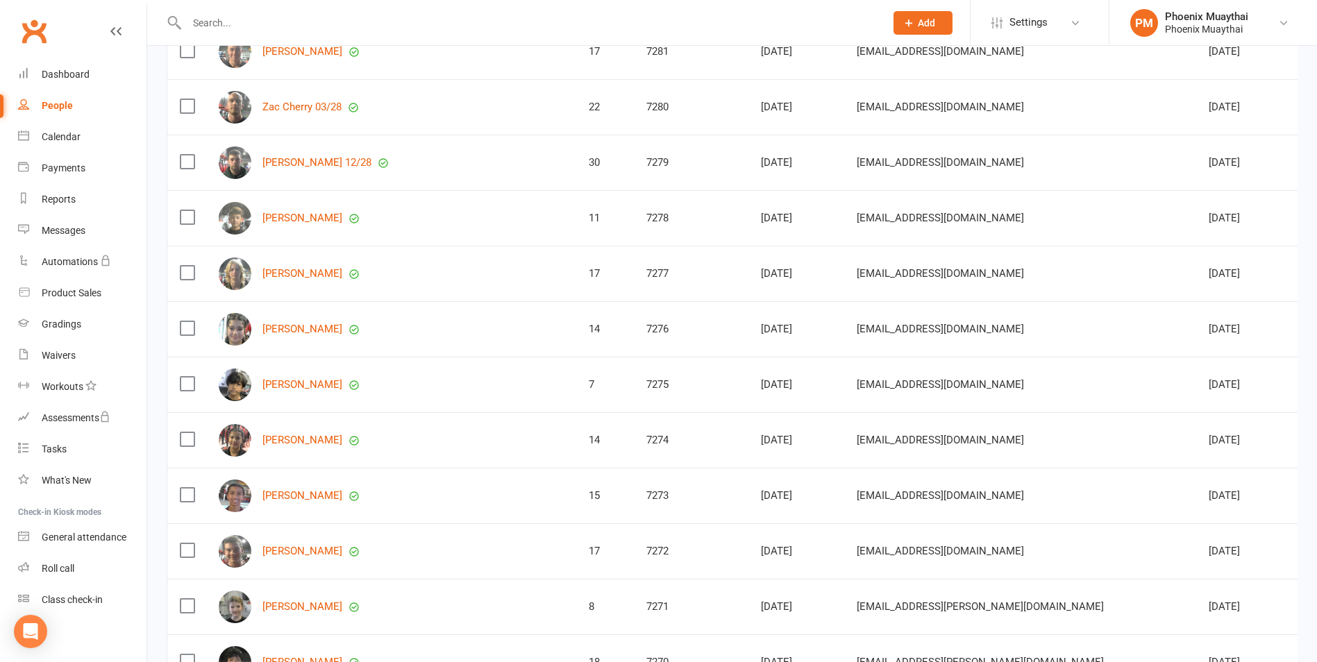
scroll to position [1666, 0]
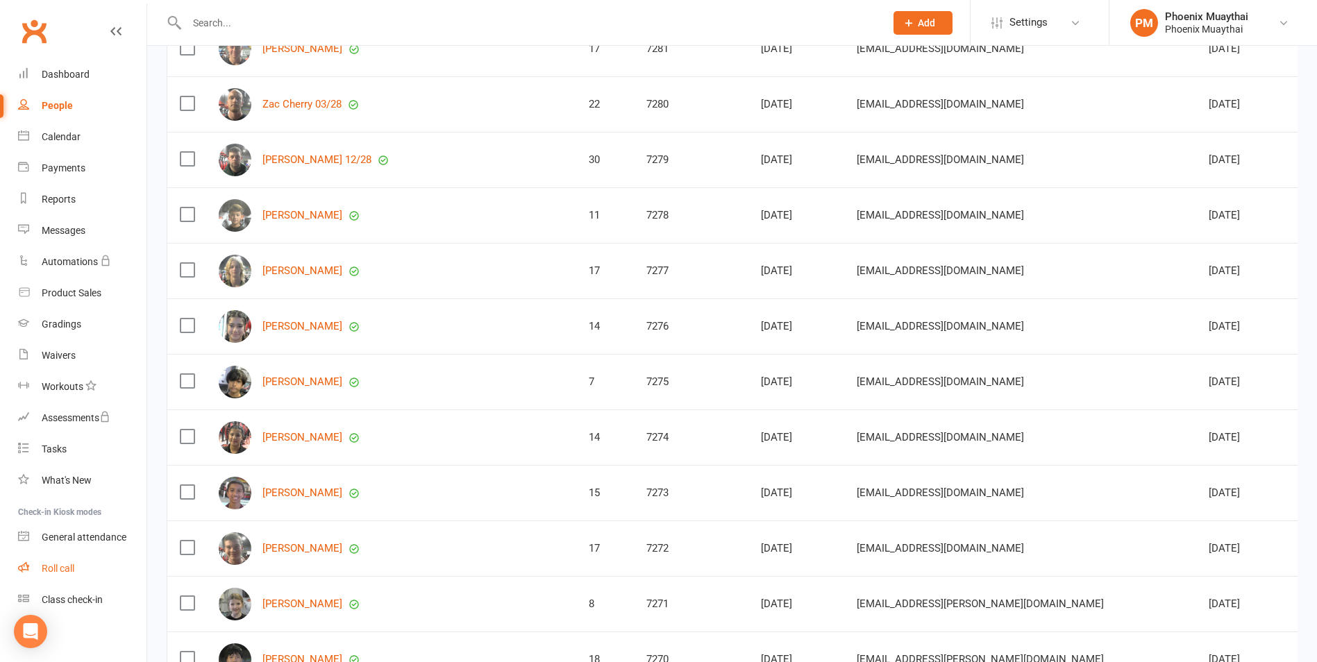
click at [78, 559] on link "Roll call" at bounding box center [82, 568] width 128 height 31
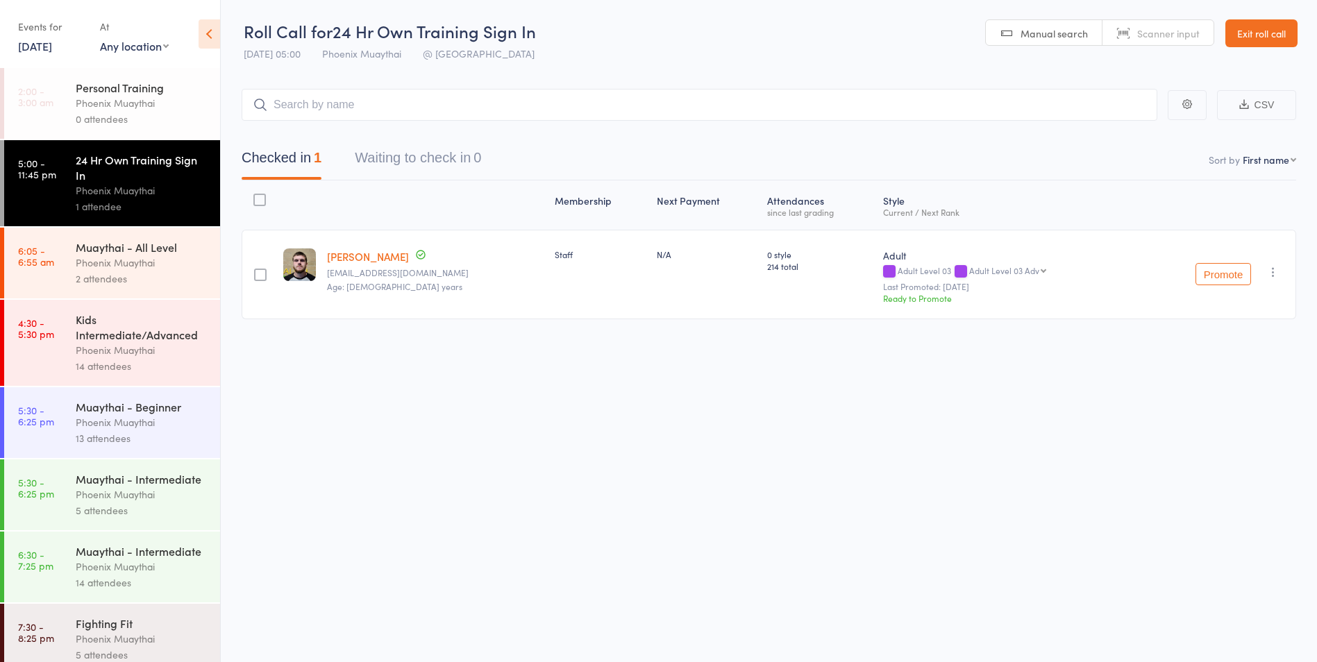
click at [1267, 30] on link "Exit roll call" at bounding box center [1261, 33] width 72 height 28
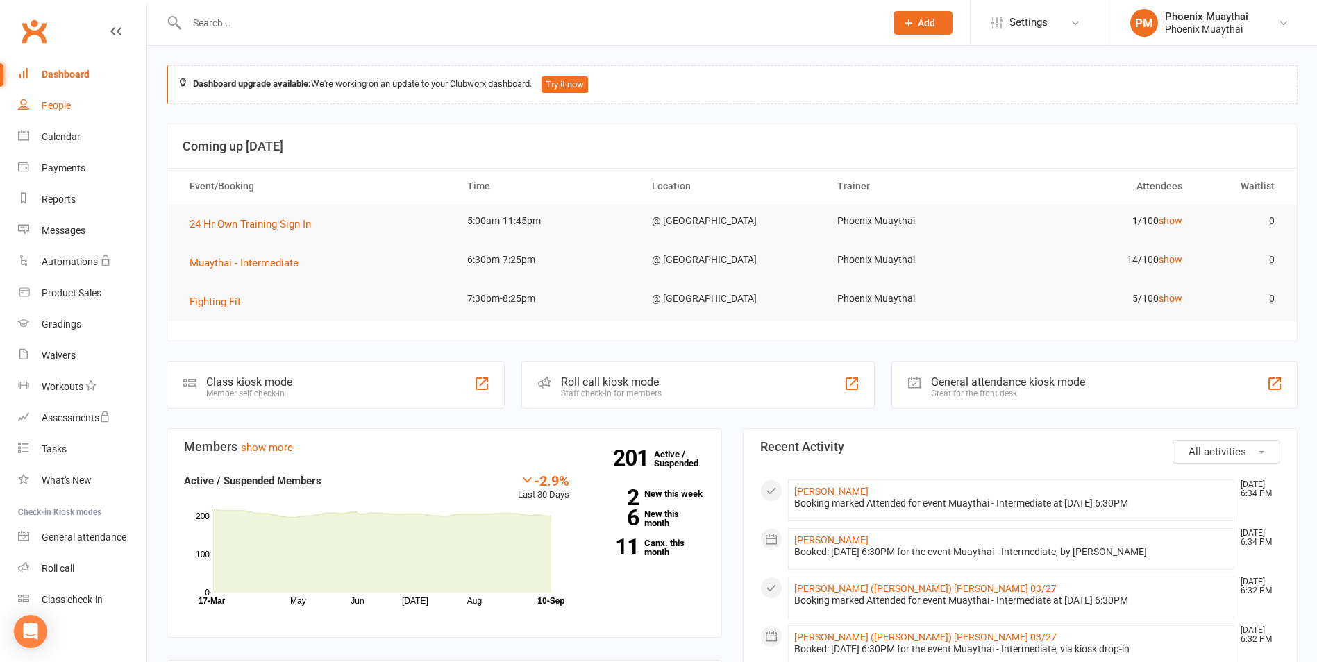
click at [69, 101] on div "People" at bounding box center [56, 105] width 29 height 11
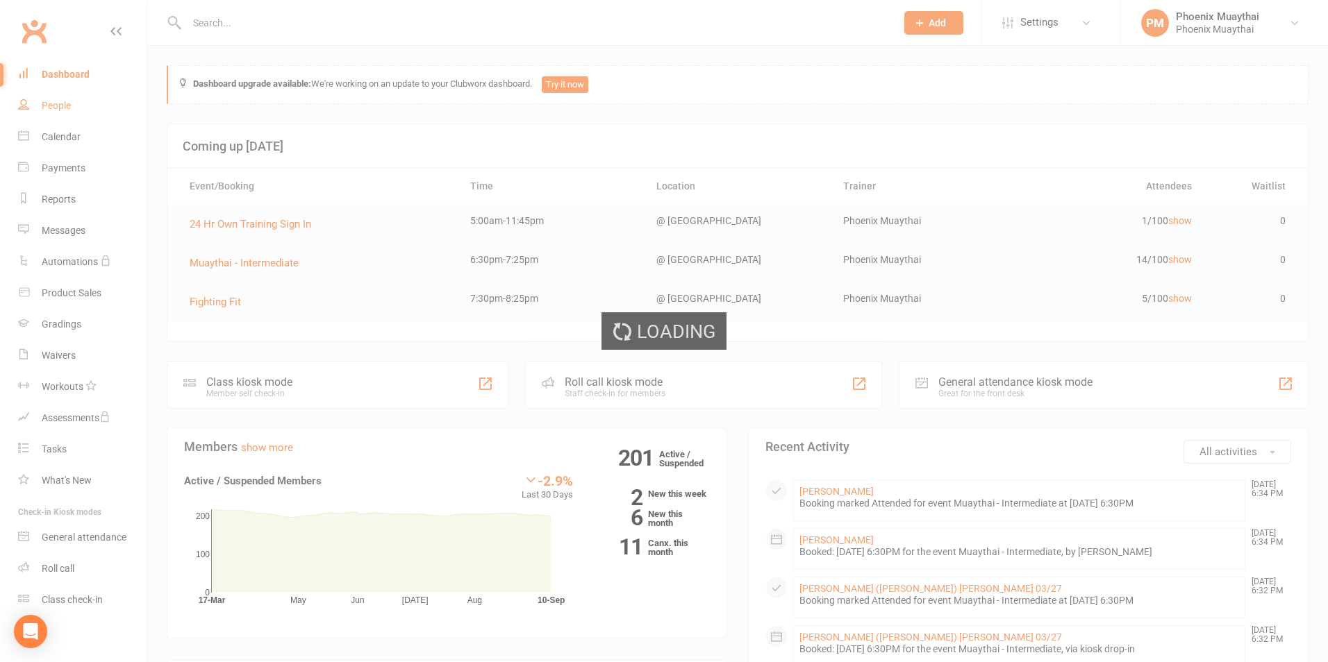
select select "100"
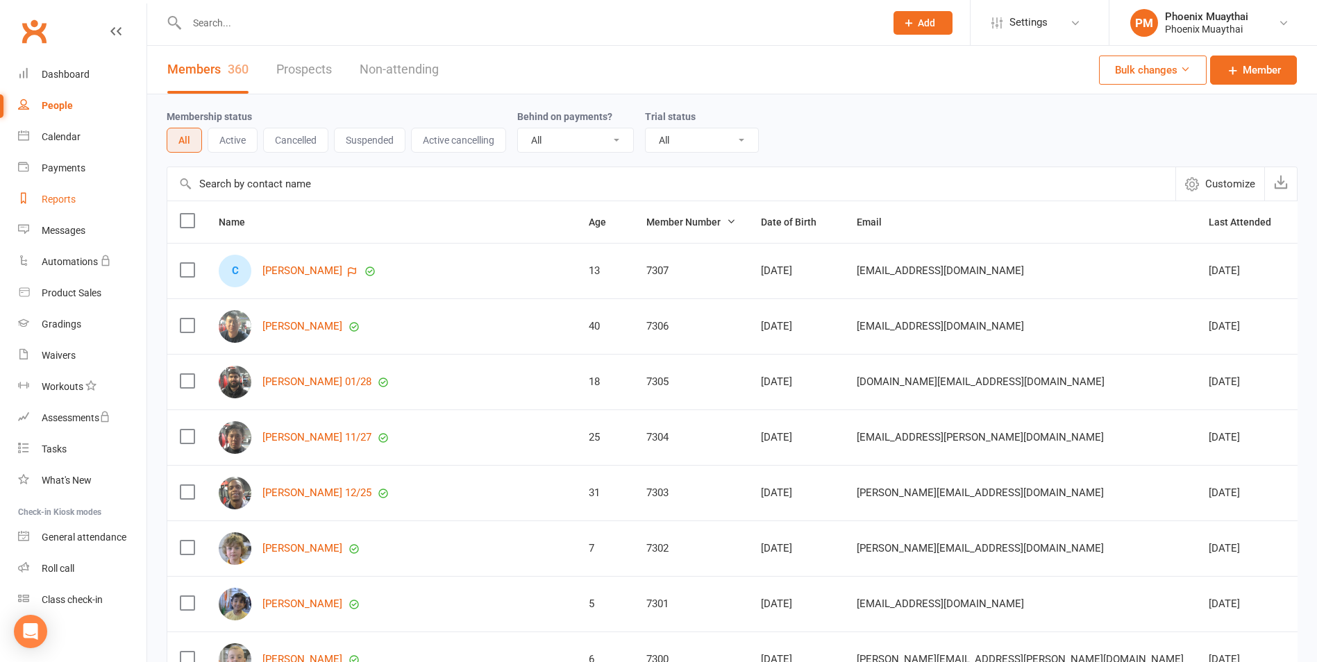
click at [64, 189] on link "Reports" at bounding box center [82, 199] width 128 height 31
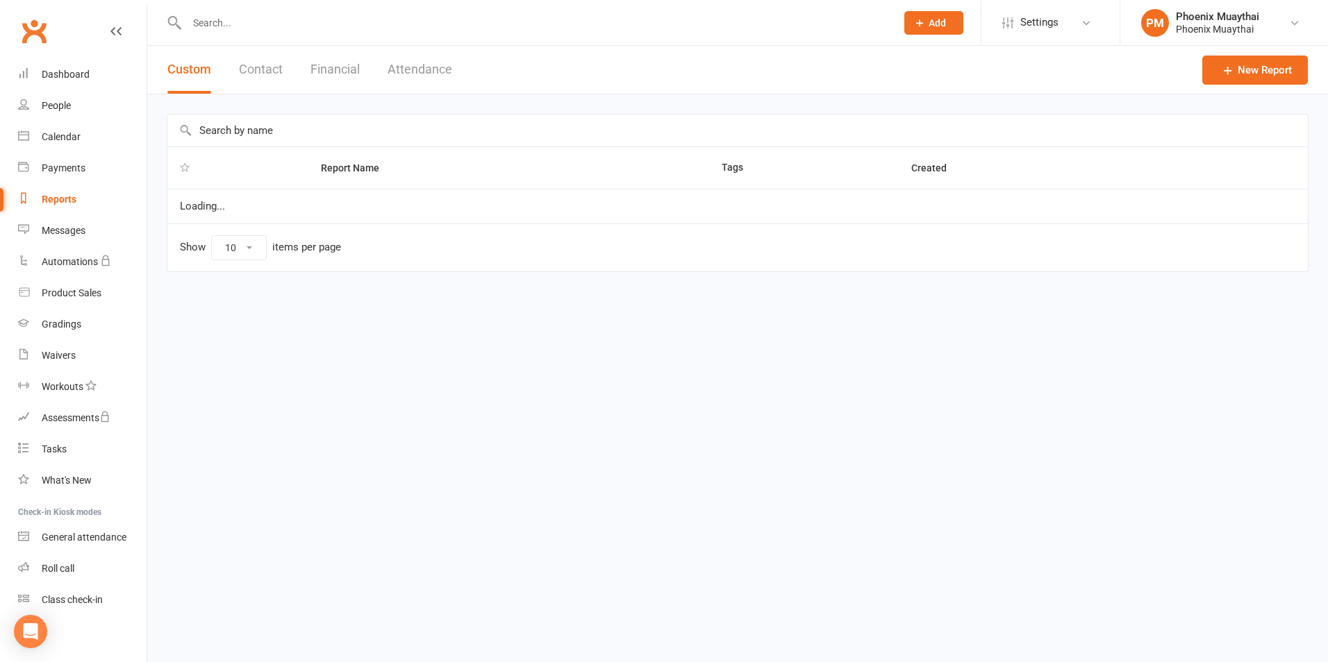
select select "100"
click at [61, 160] on link "Payments" at bounding box center [82, 168] width 128 height 31
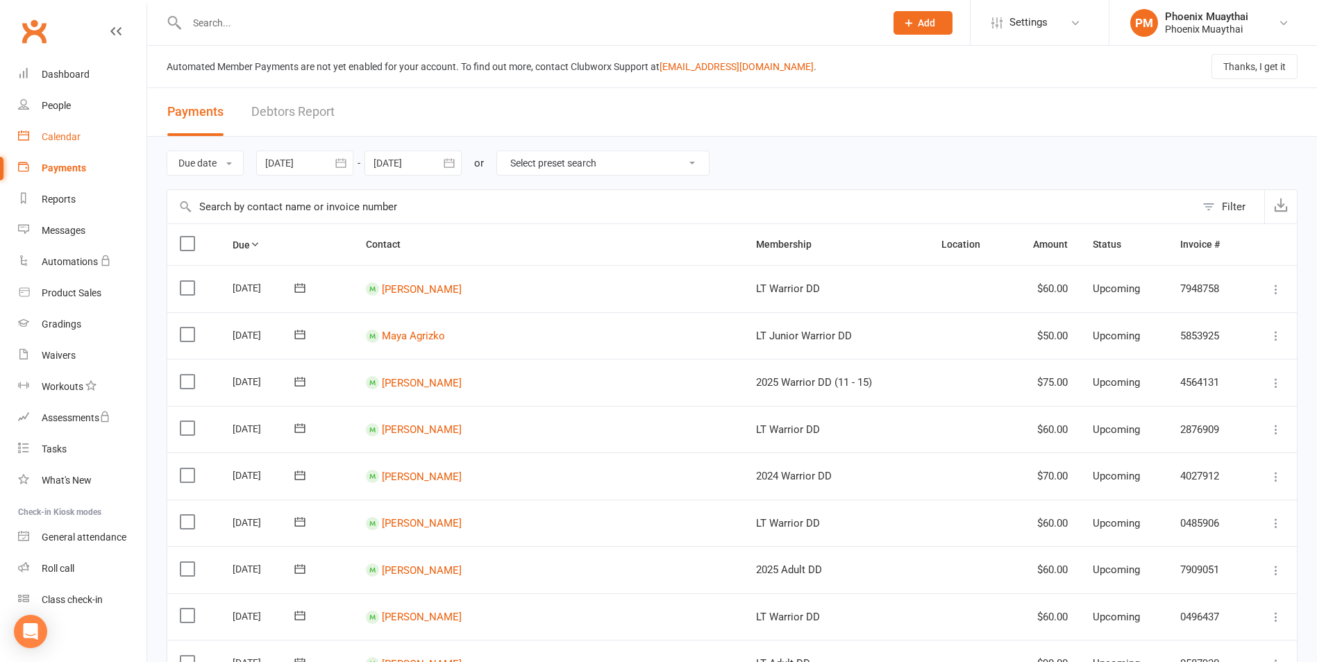
click at [44, 140] on div "Calendar" at bounding box center [61, 136] width 39 height 11
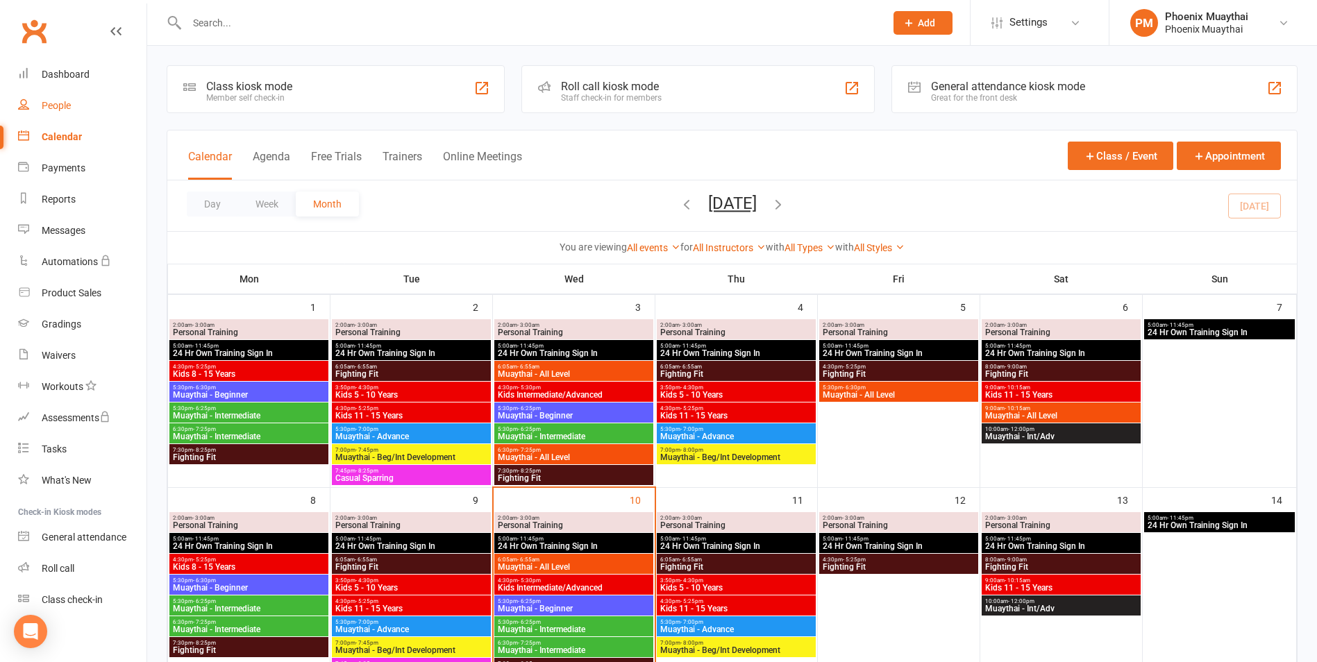
click at [53, 94] on link "People" at bounding box center [82, 105] width 128 height 31
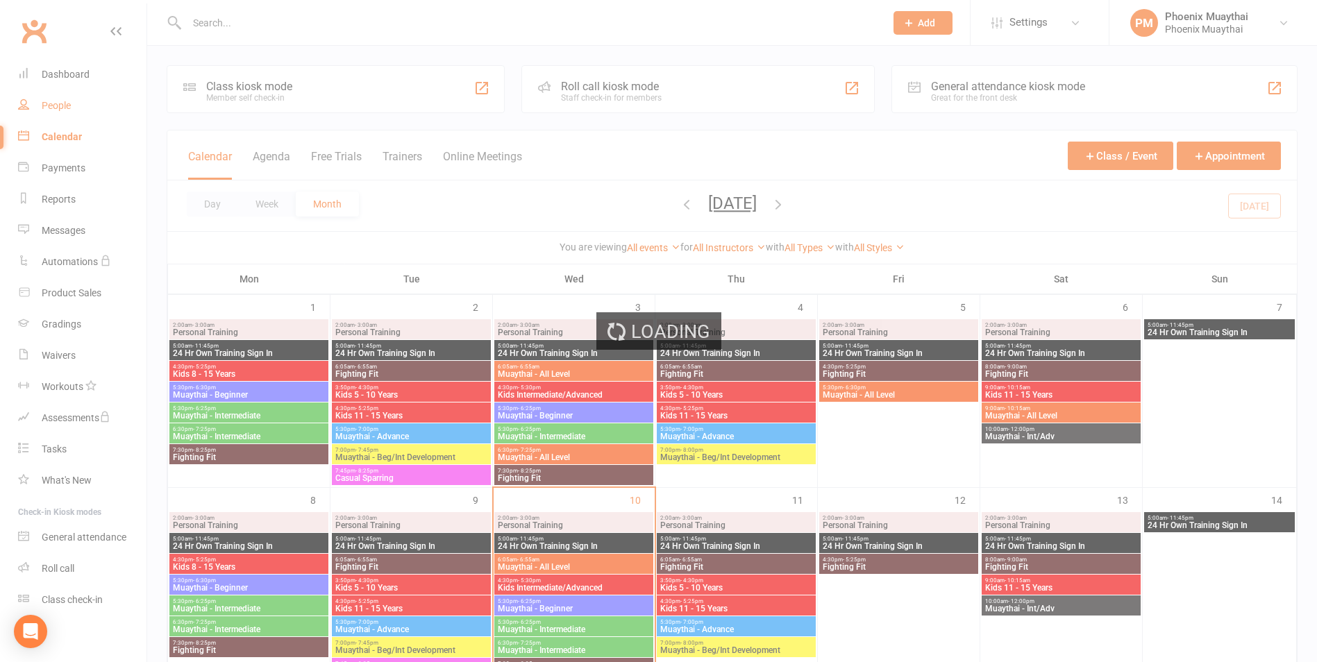
select select "100"
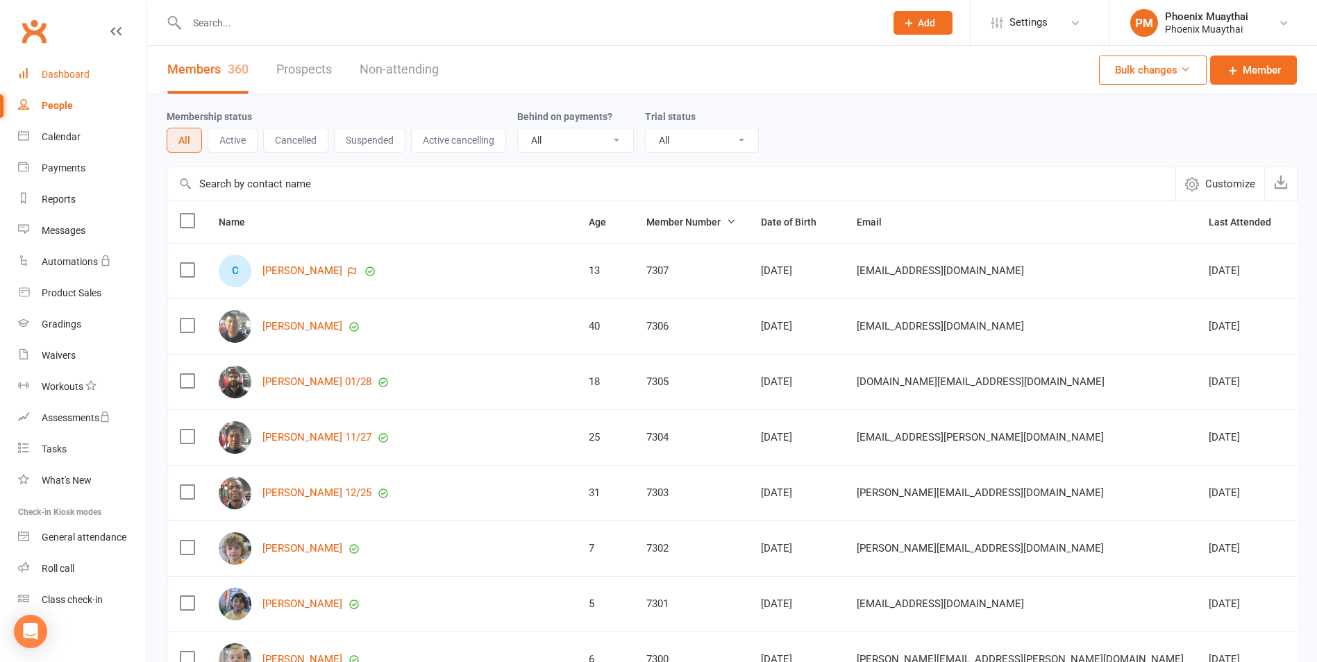
click at [70, 87] on link "Dashboard" at bounding box center [82, 74] width 128 height 31
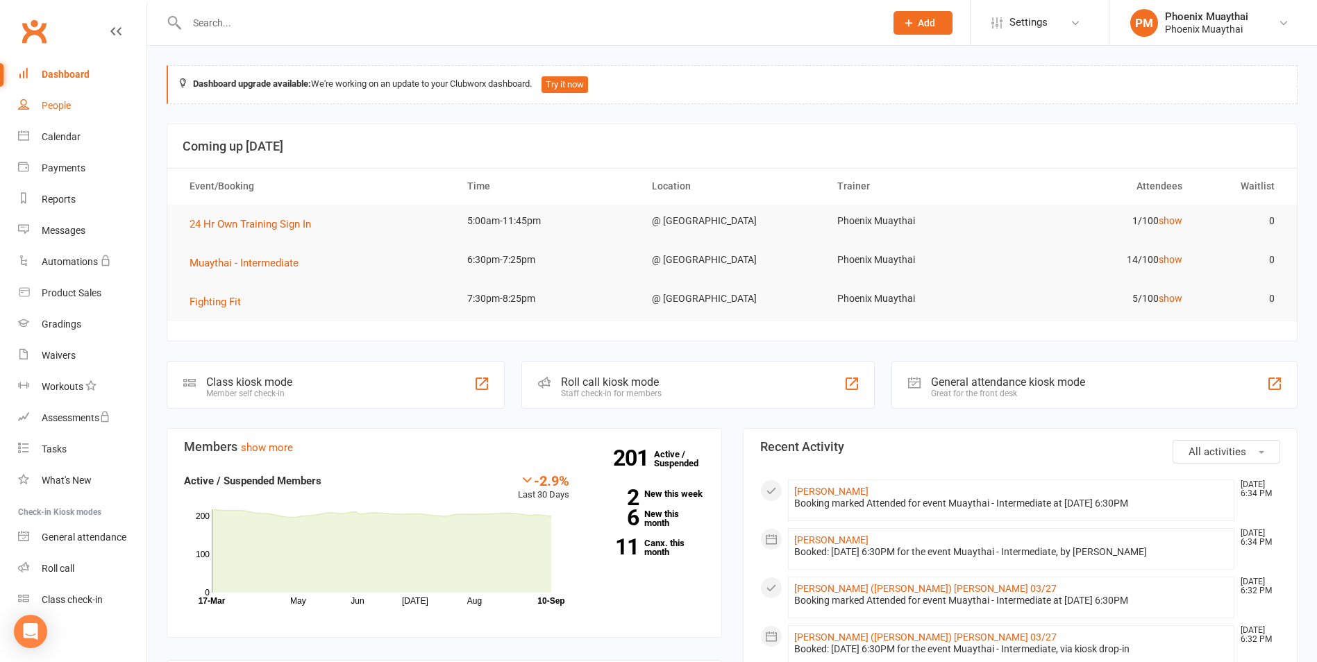
click at [87, 113] on link "People" at bounding box center [82, 105] width 128 height 31
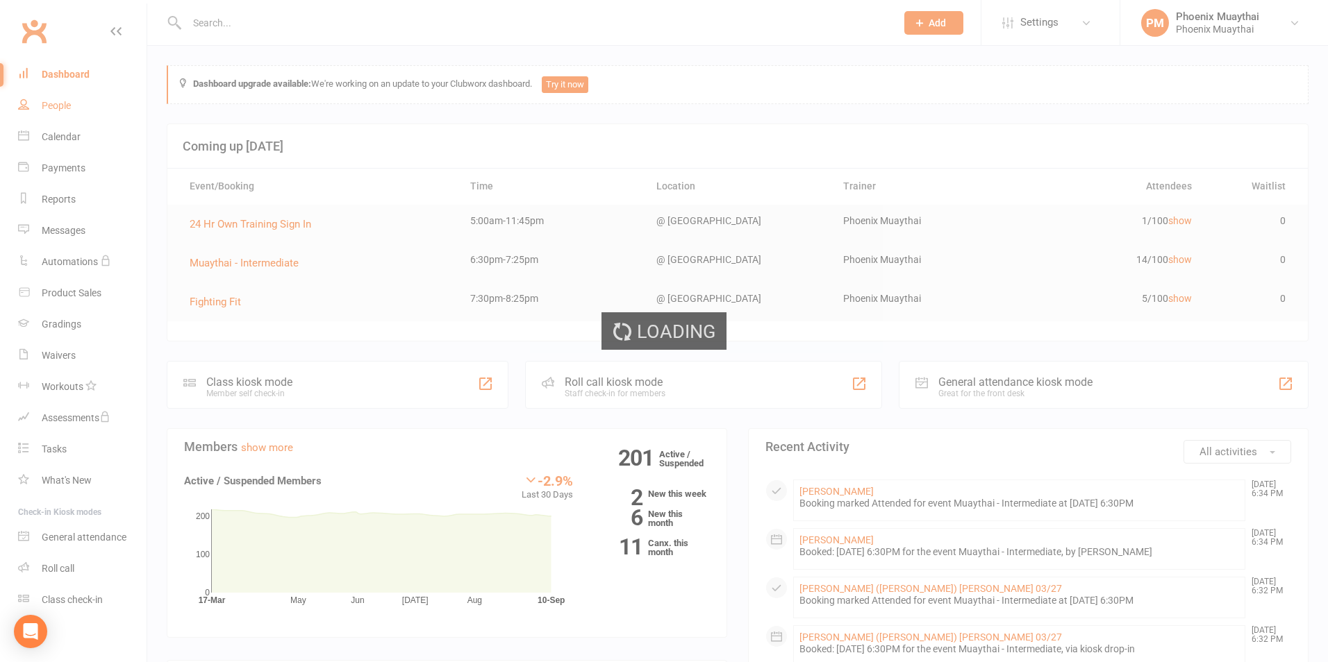
select select "100"
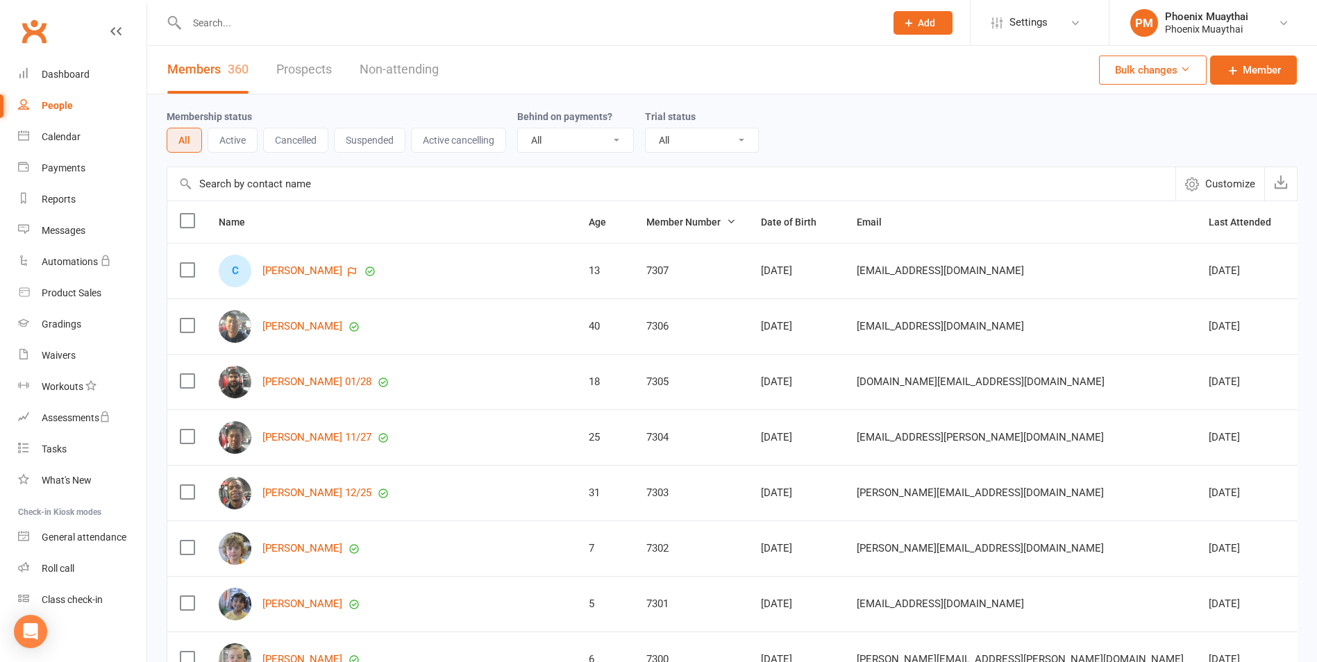
click at [315, 190] on input "text" at bounding box center [671, 183] width 1008 height 33
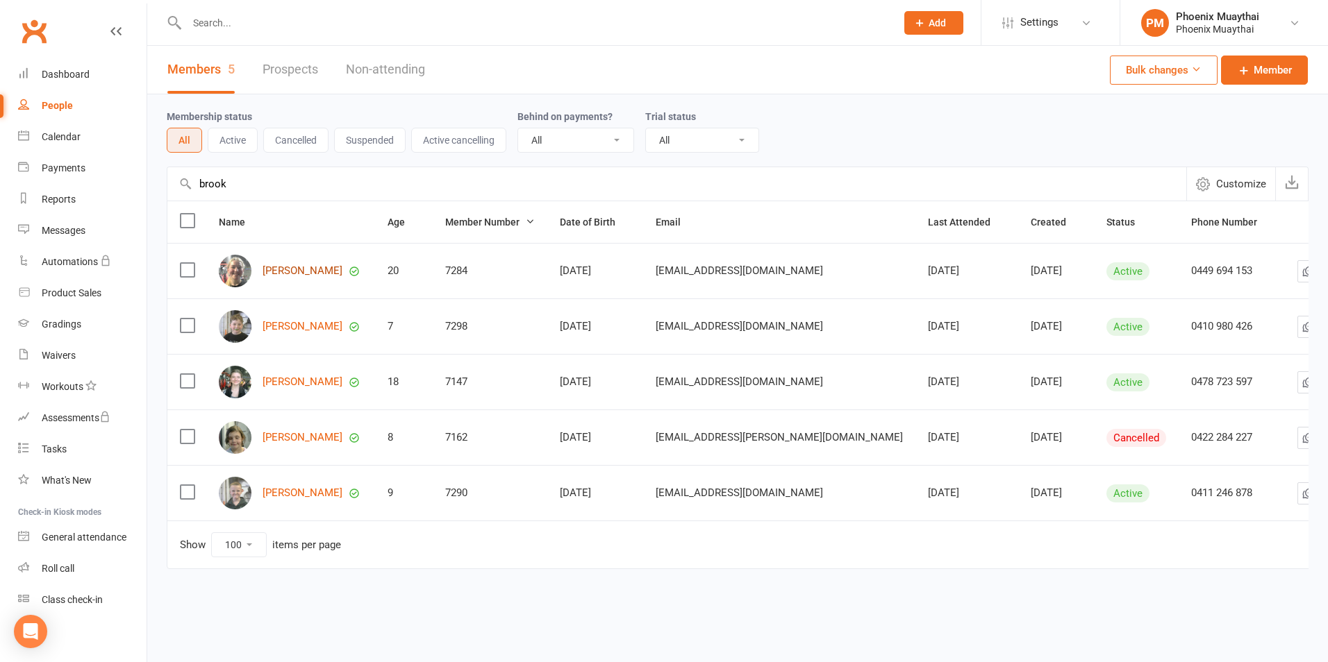
type input "brook"
click at [318, 273] on link "[PERSON_NAME]" at bounding box center [302, 271] width 80 height 12
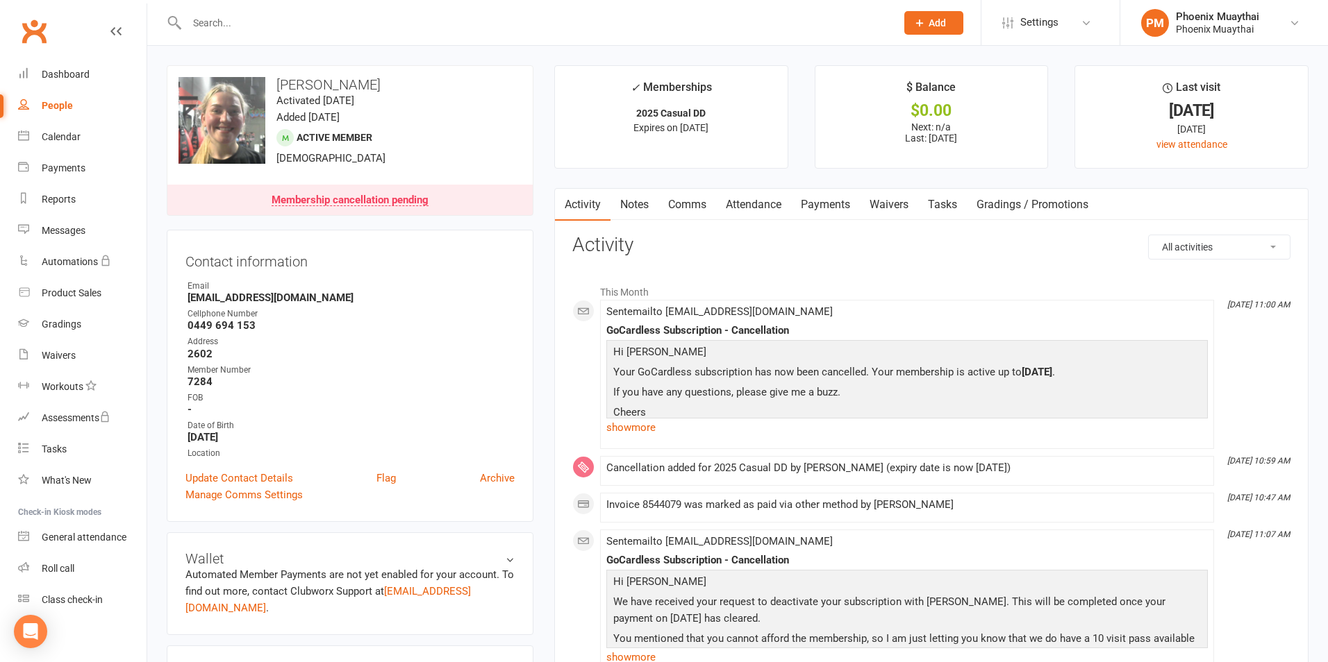
select select "100"
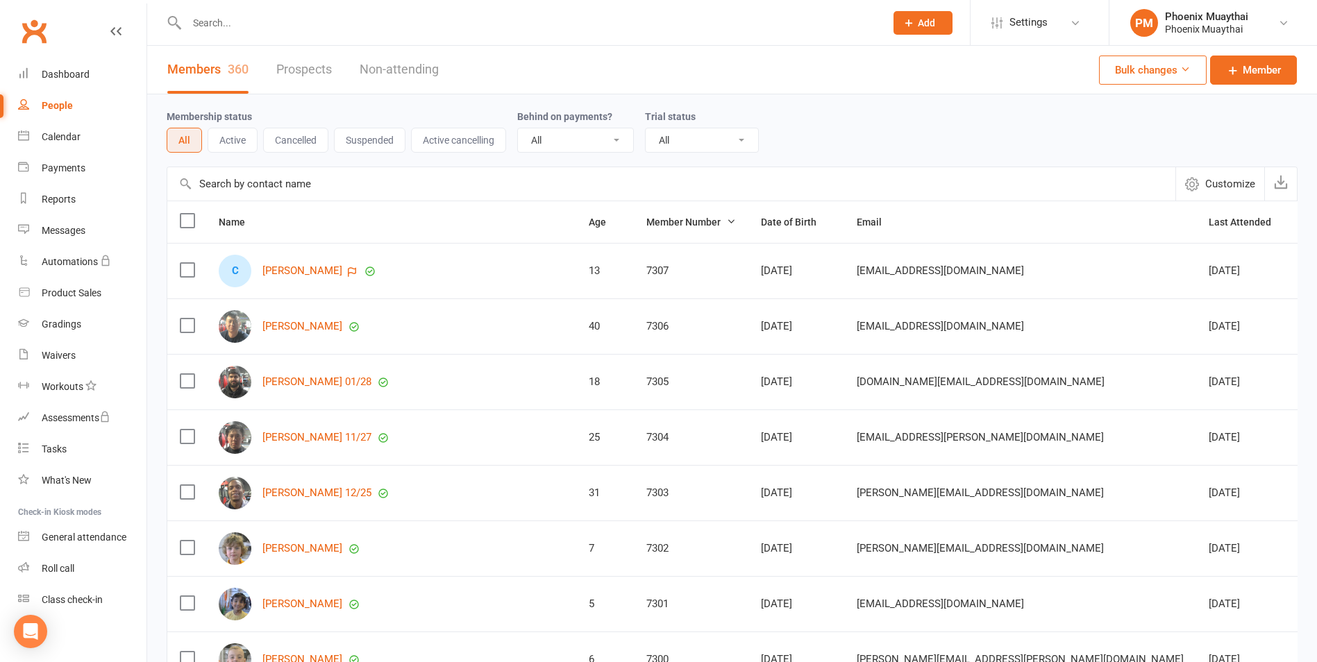
click at [274, 179] on input "text" at bounding box center [671, 183] width 1008 height 33
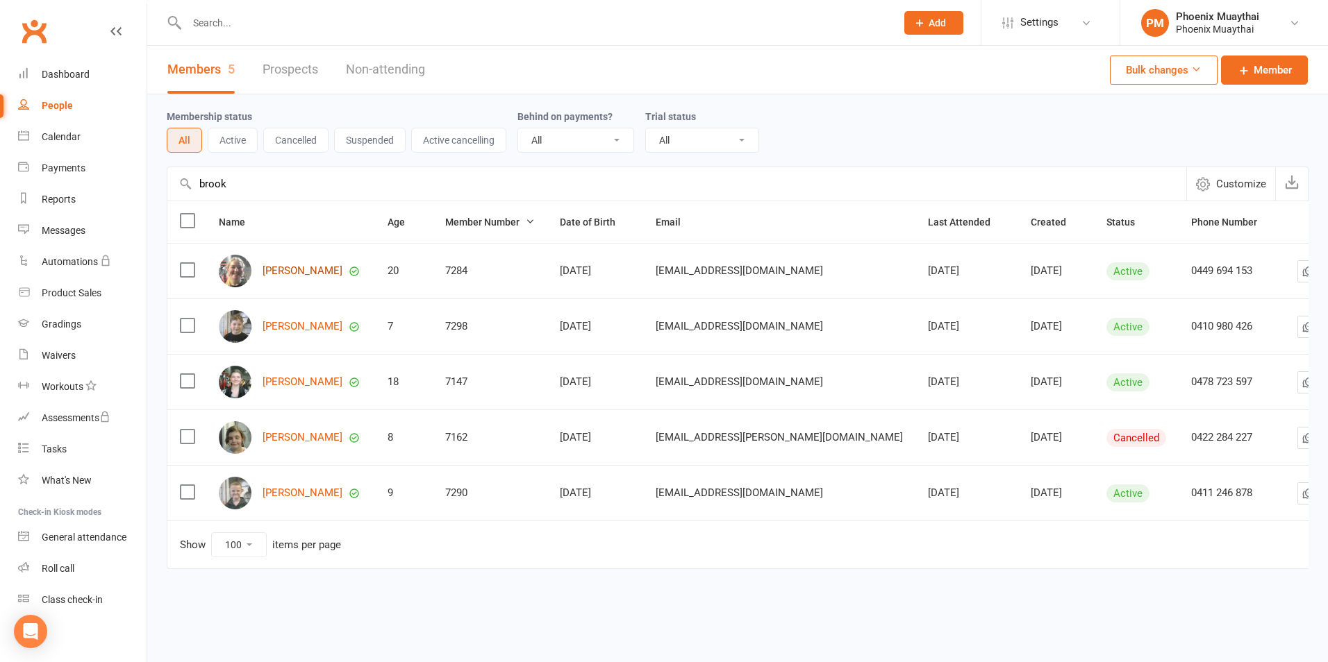
type input "brook"
click at [297, 273] on link "[PERSON_NAME]" at bounding box center [302, 271] width 80 height 12
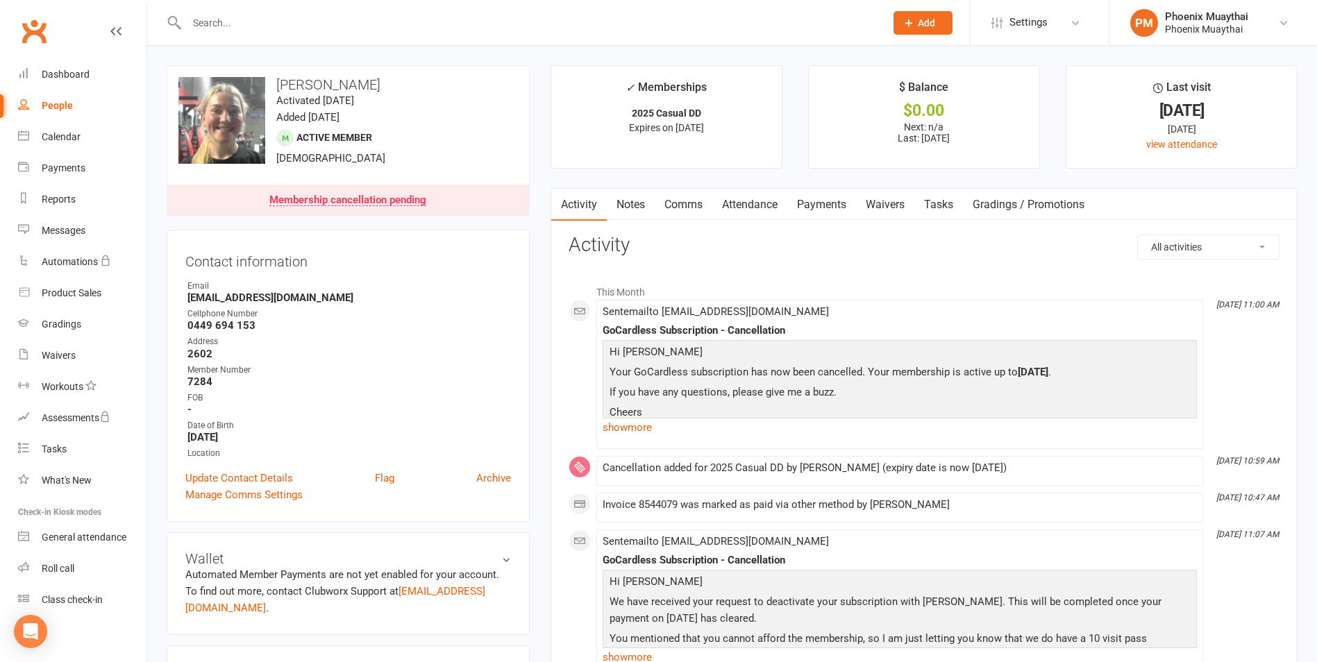
click at [764, 201] on link "Attendance" at bounding box center [749, 205] width 75 height 32
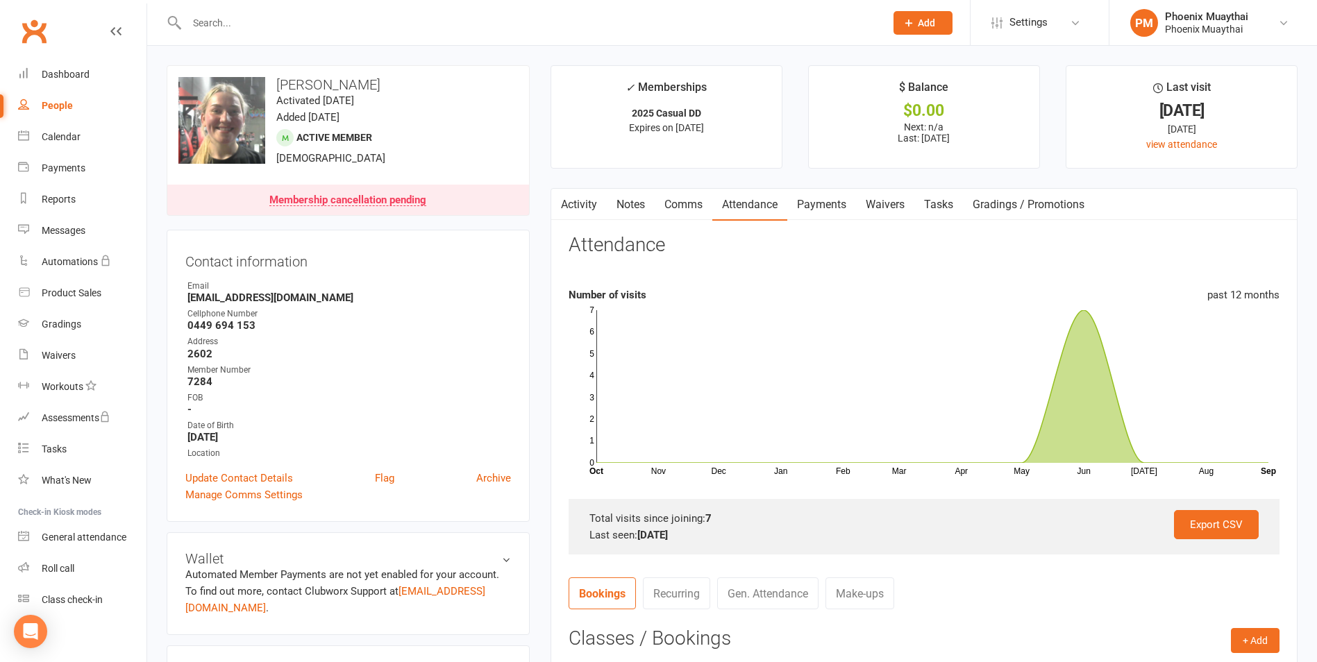
click at [72, 102] on div "People" at bounding box center [57, 105] width 31 height 11
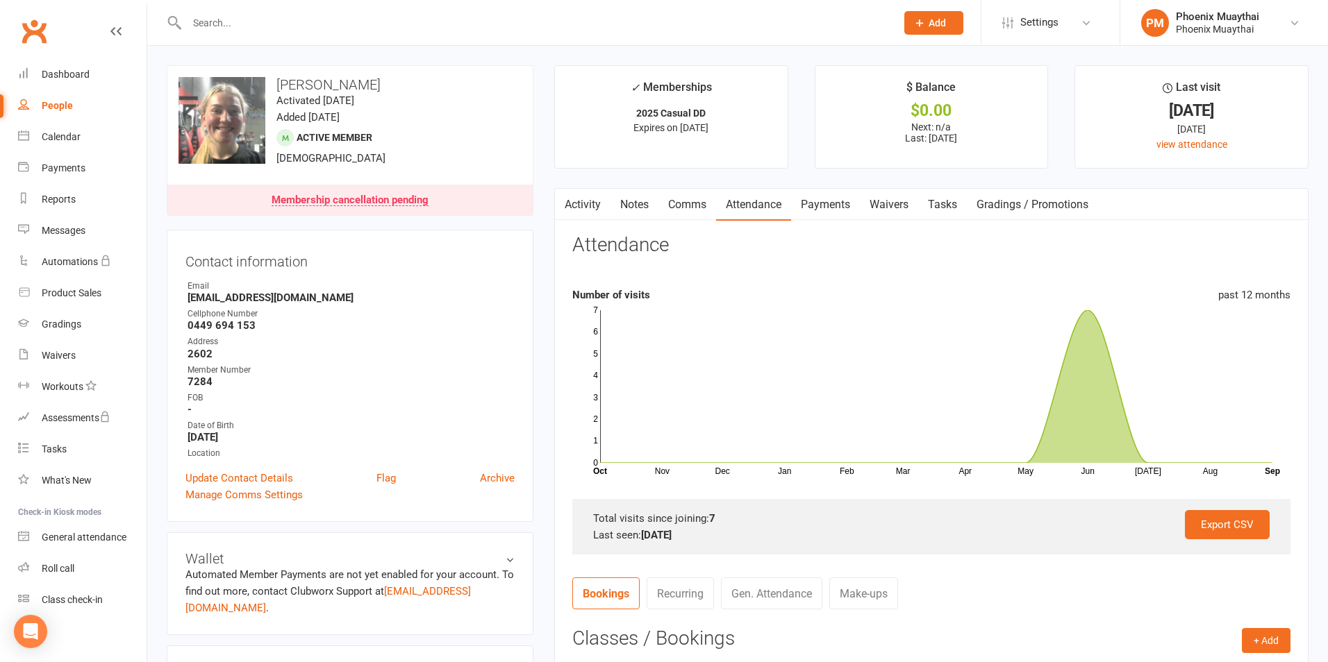
select select "100"
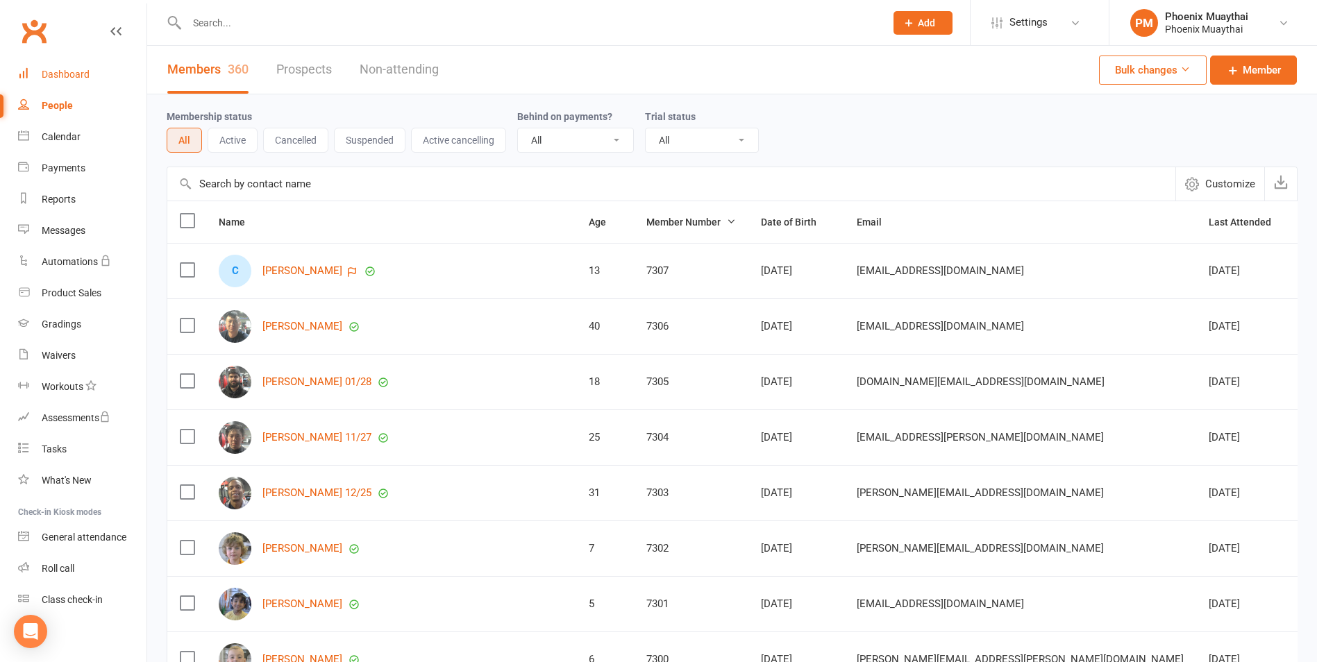
click at [88, 69] on div "Dashboard" at bounding box center [66, 74] width 48 height 11
